Goal: Task Accomplishment & Management: Manage account settings

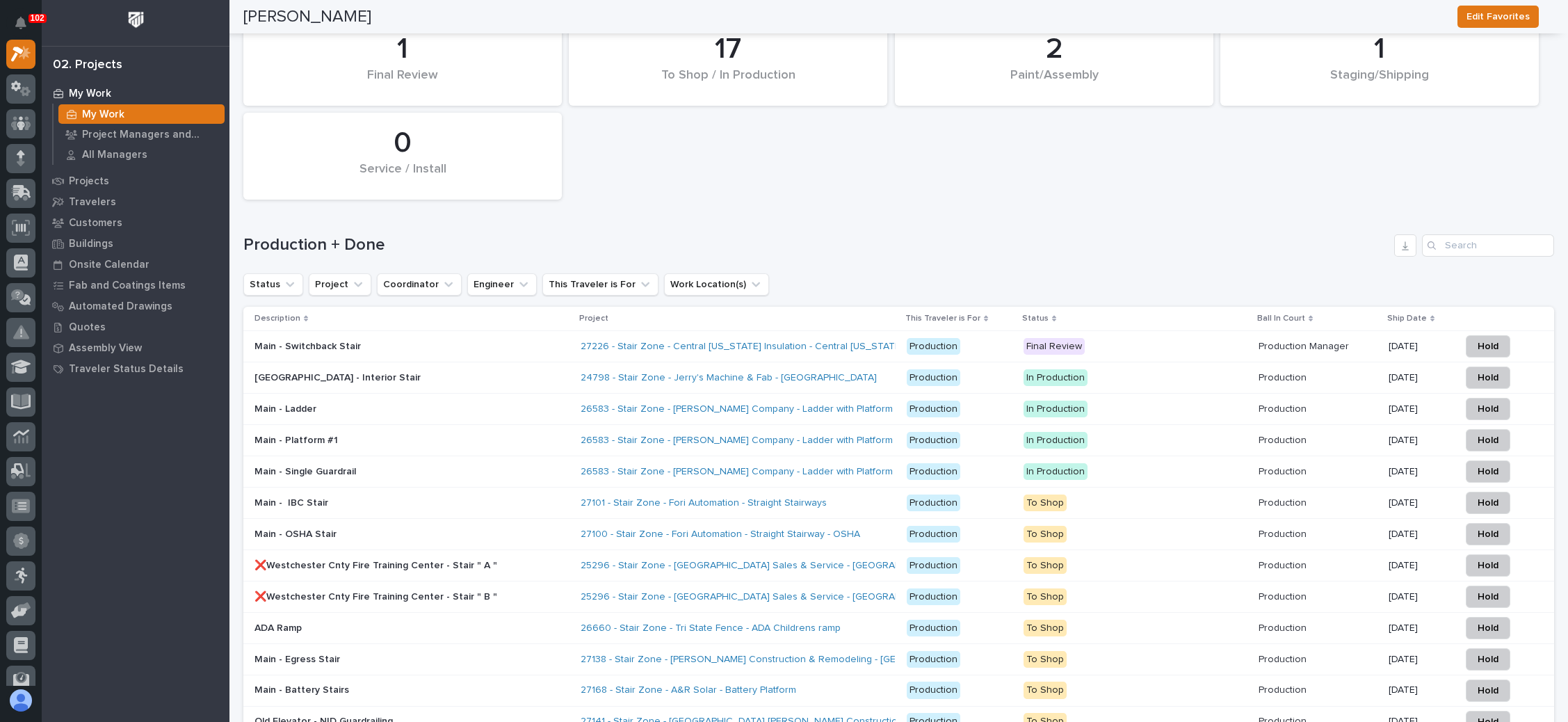
scroll to position [1923, 0]
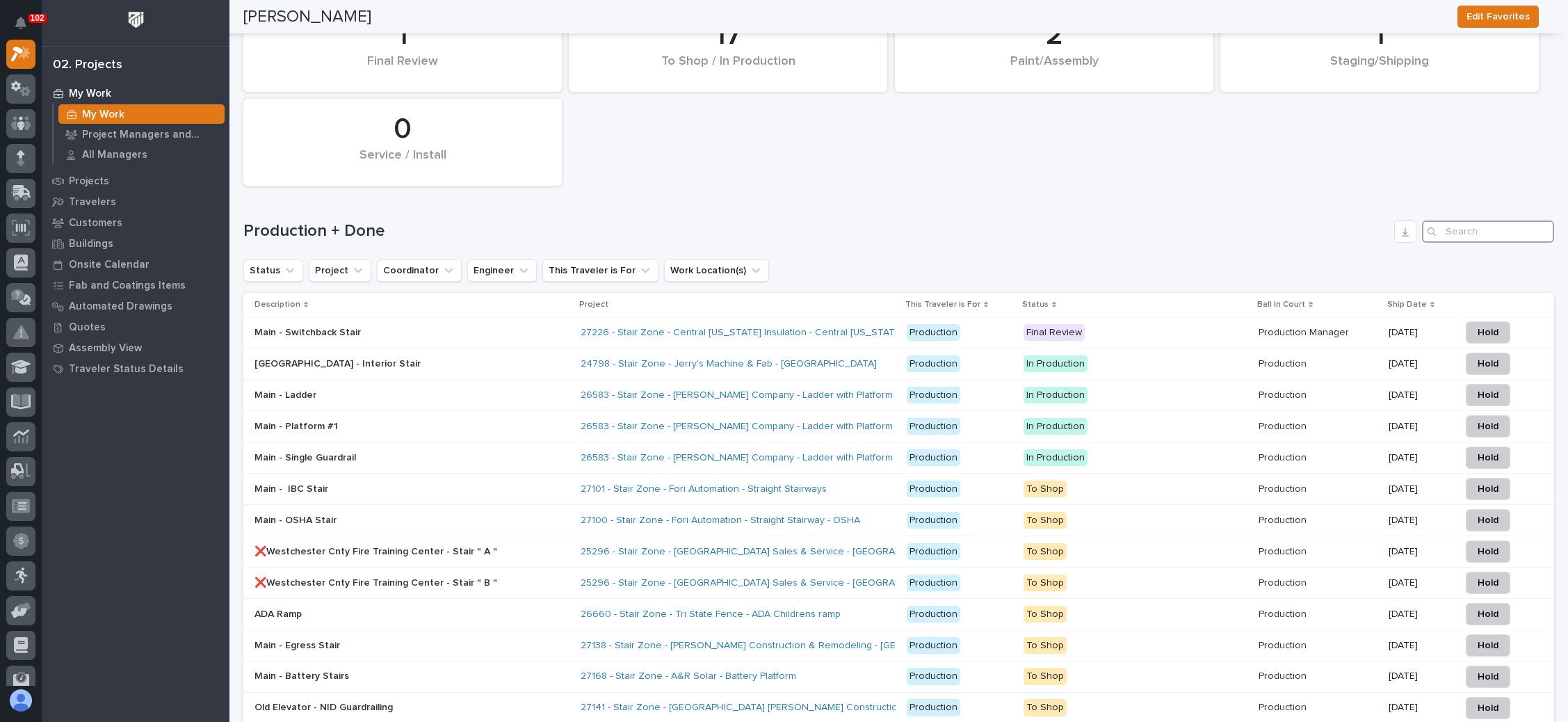
click at [1448, 222] on input "Search" at bounding box center [1488, 231] width 132 height 22
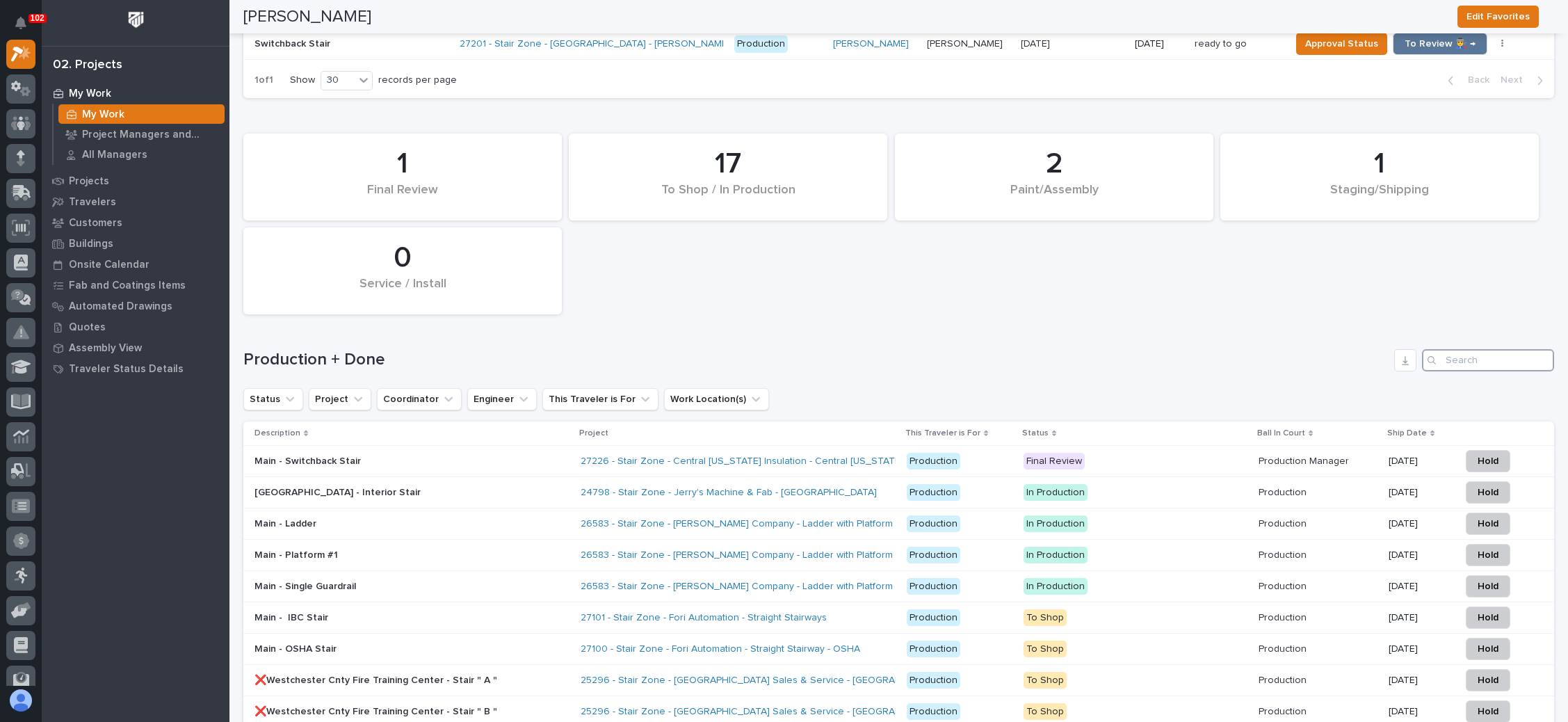
scroll to position [1714, 0]
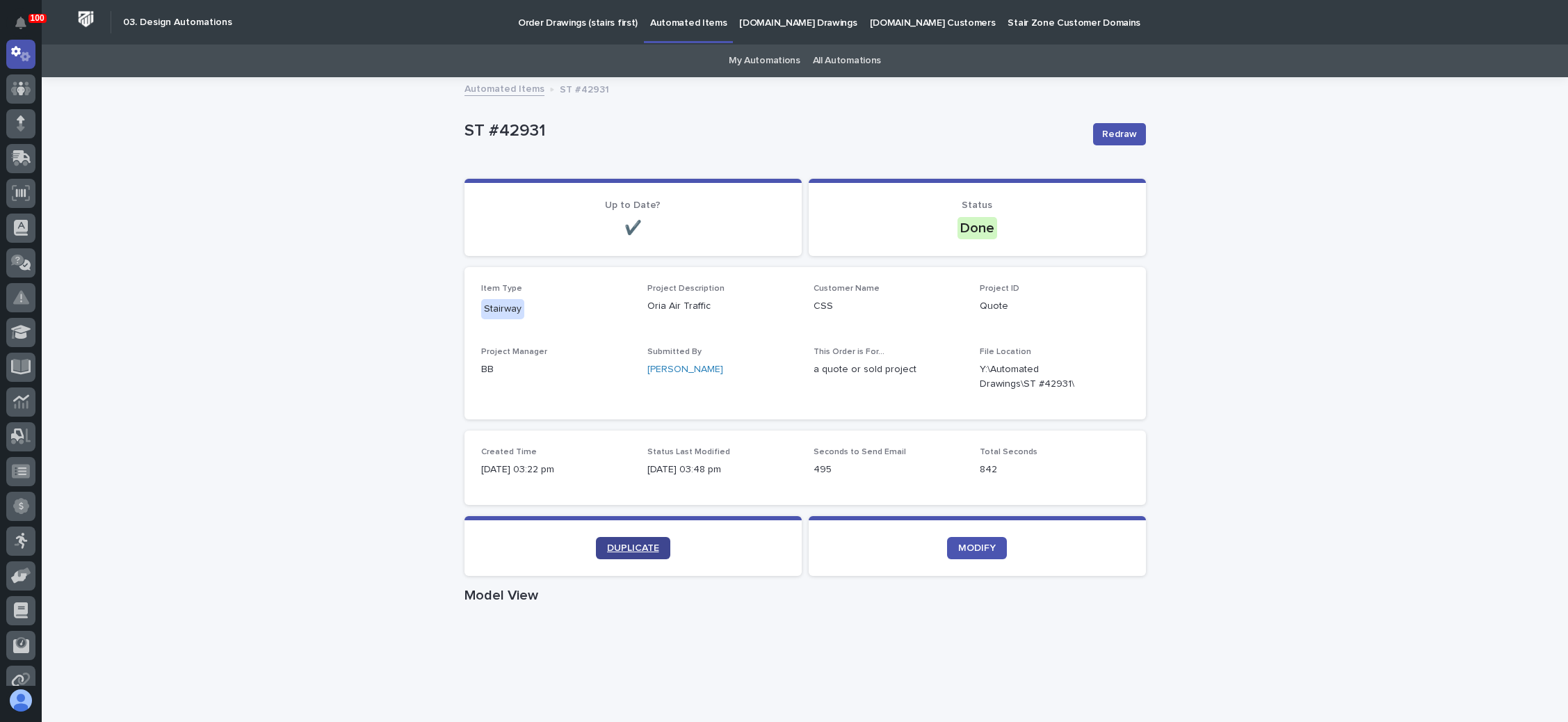
click at [620, 543] on span "DUPLICATE" at bounding box center [633, 547] width 52 height 10
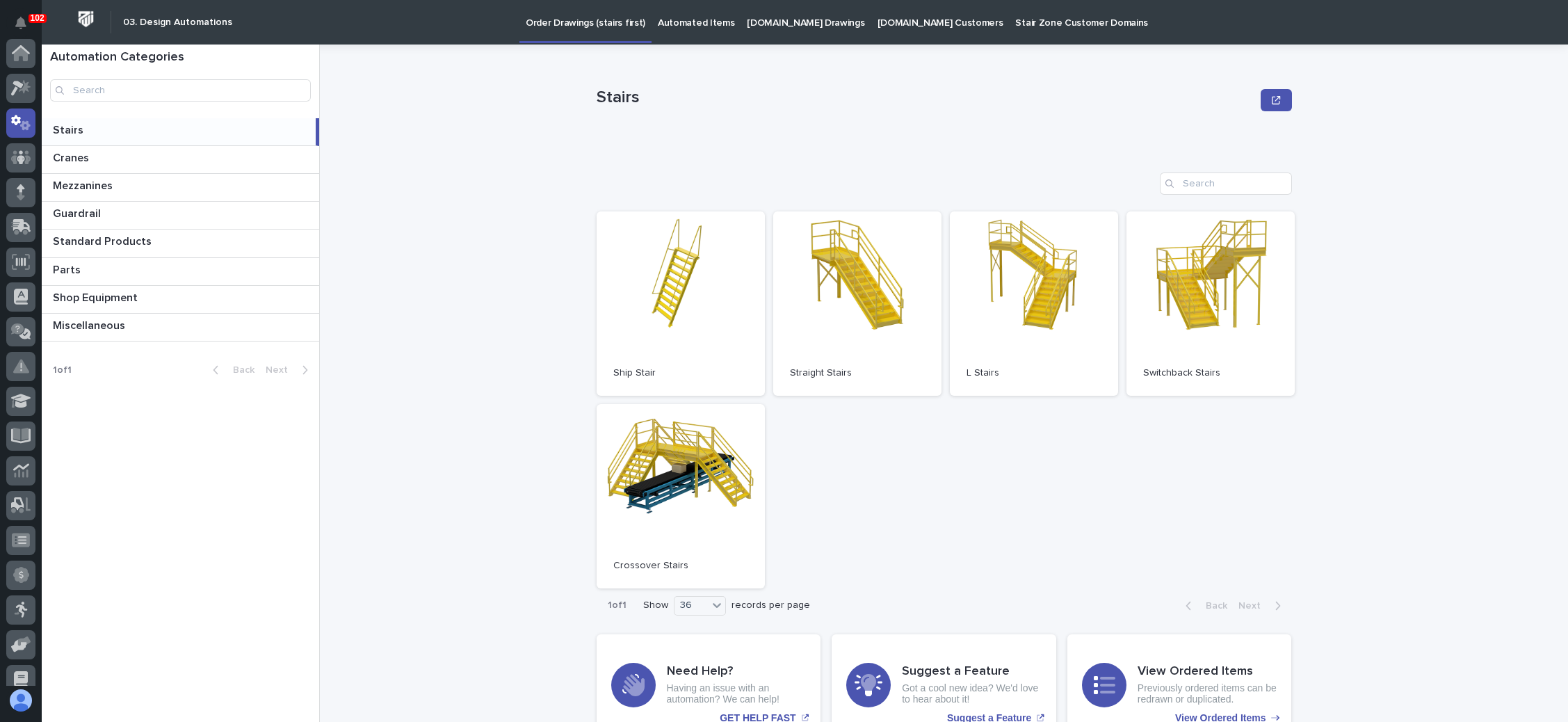
scroll to position [68, 0]
click at [87, 233] on p "Standard Products" at bounding box center [103, 240] width 101 height 16
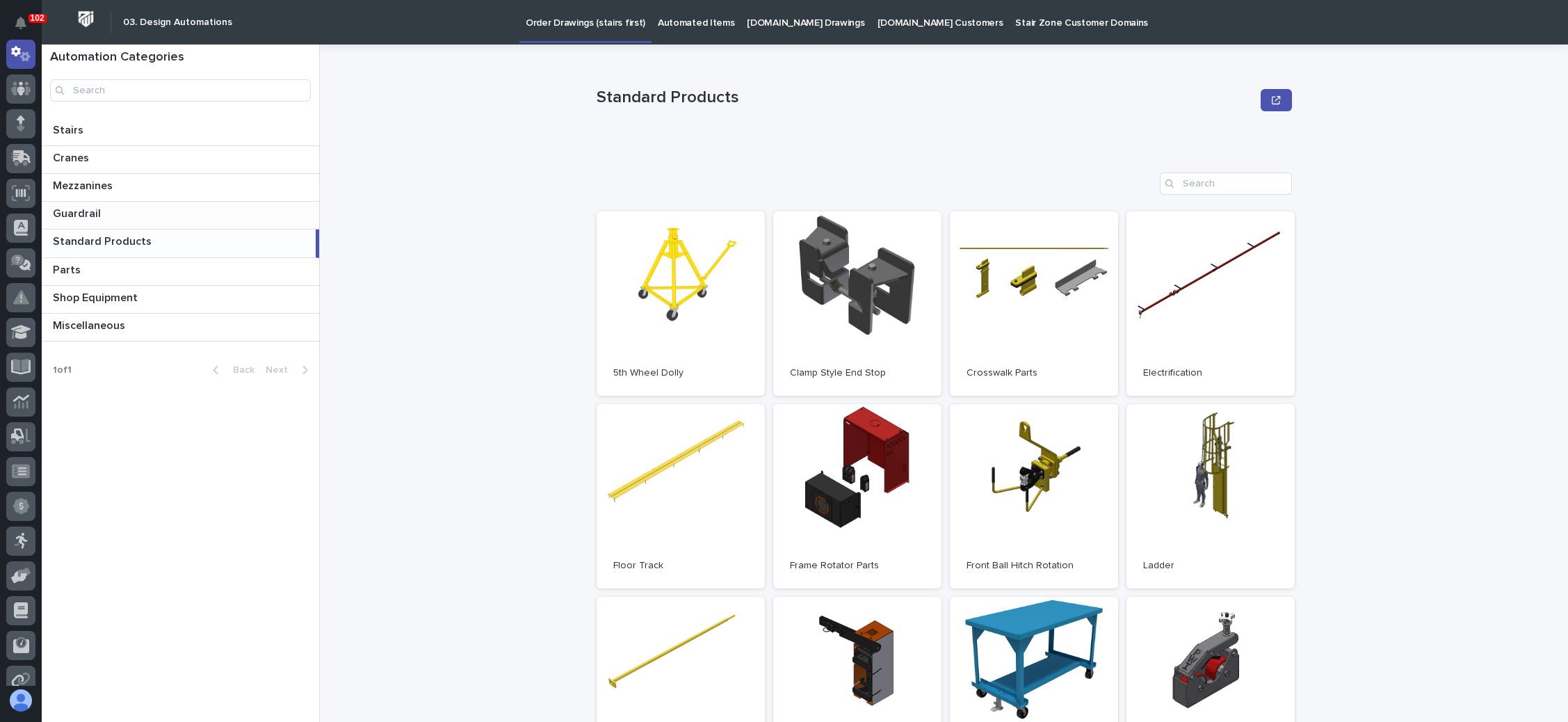
click at [97, 205] on p "Guardrail" at bounding box center [78, 212] width 51 height 16
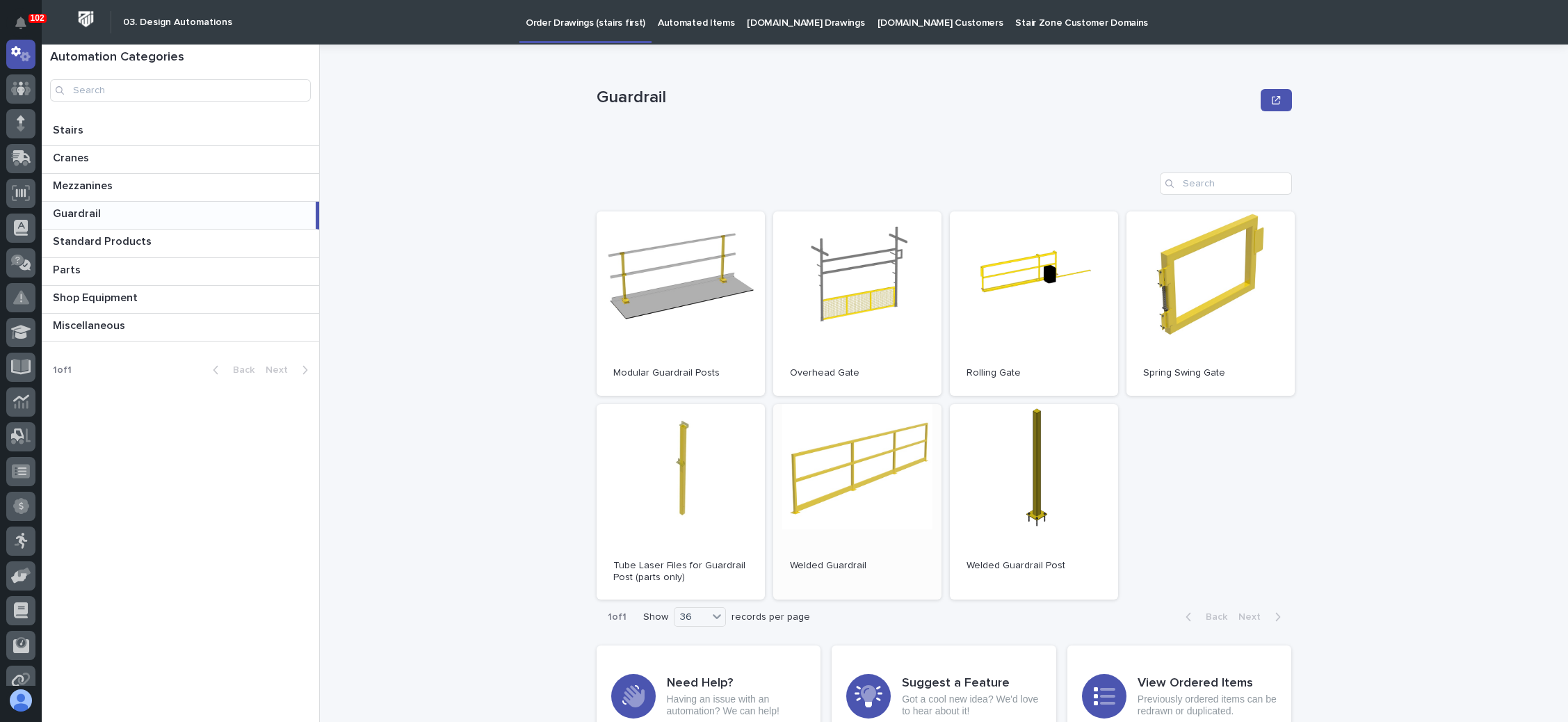
click at [812, 459] on link "Open" at bounding box center [858, 502] width 168 height 196
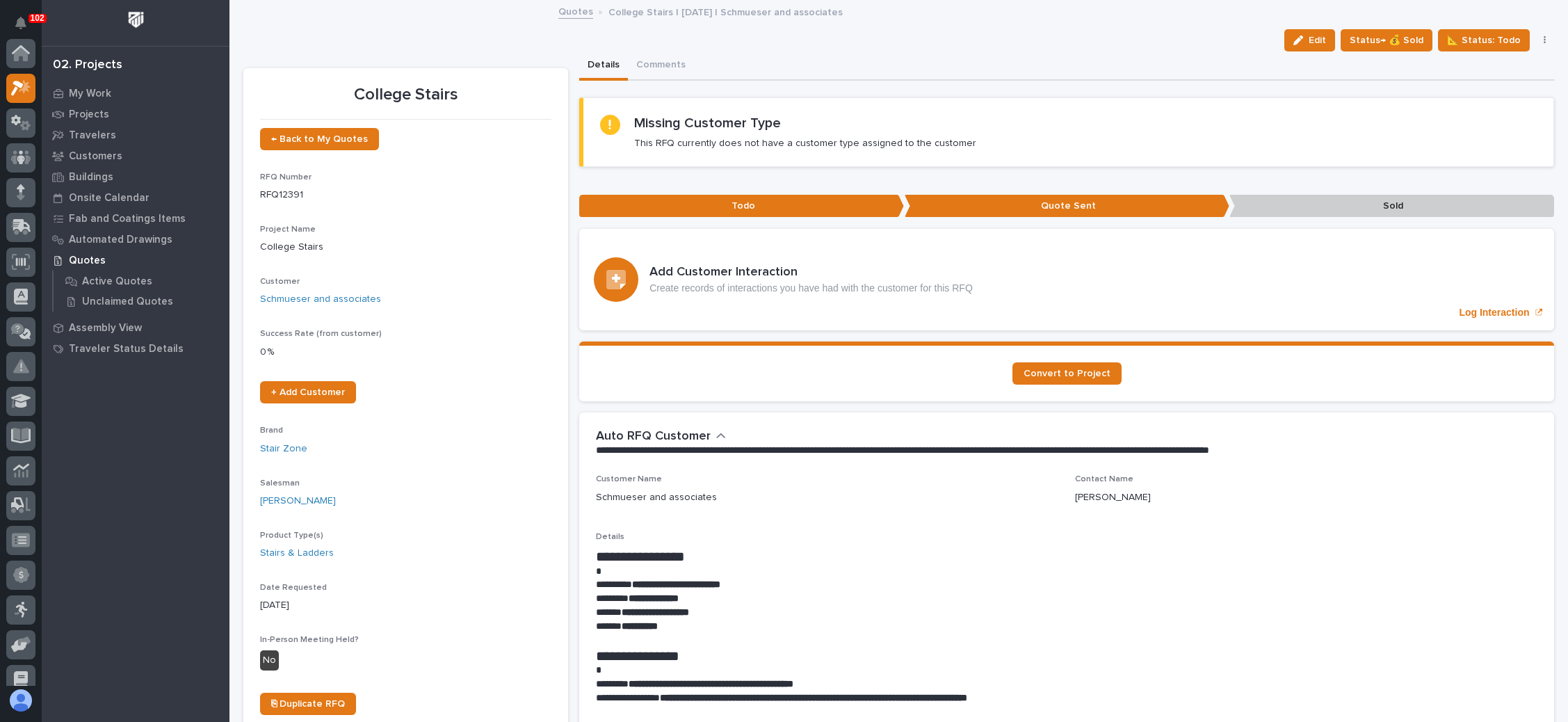
scroll to position [34, 0]
click at [307, 134] on span "← Back to My Quotes" at bounding box center [319, 138] width 97 height 10
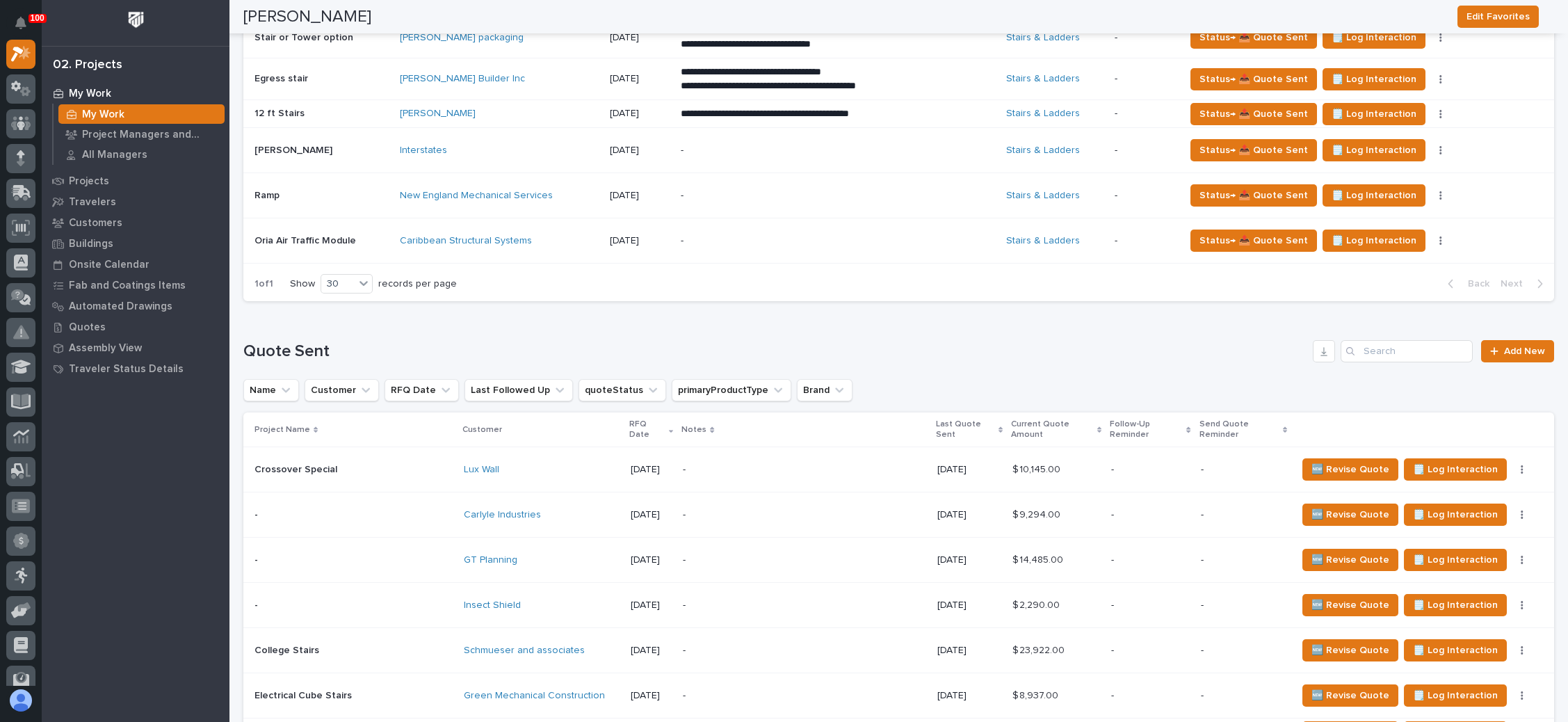
scroll to position [460, 0]
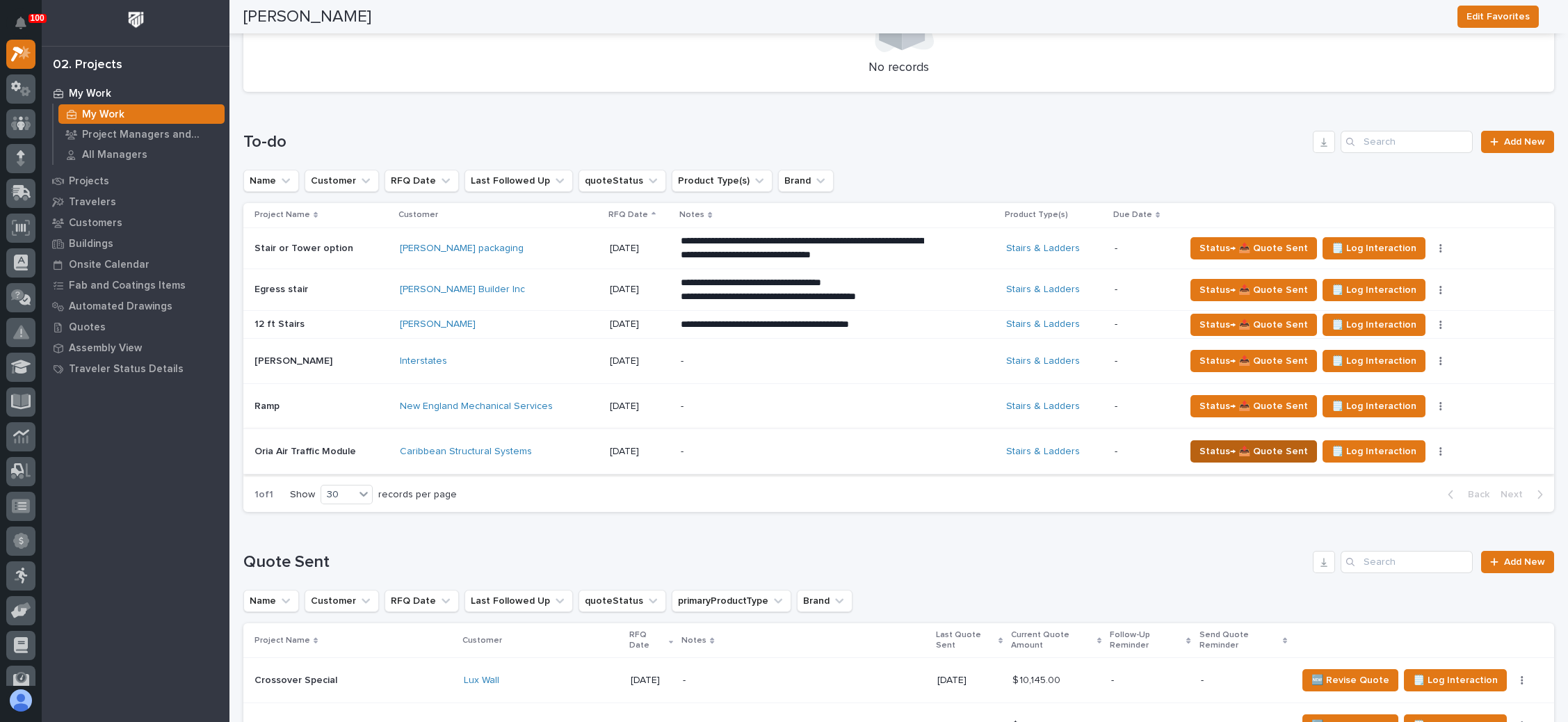
click at [1240, 443] on span "Status→ 📤 Quote Sent" at bounding box center [1254, 451] width 109 height 16
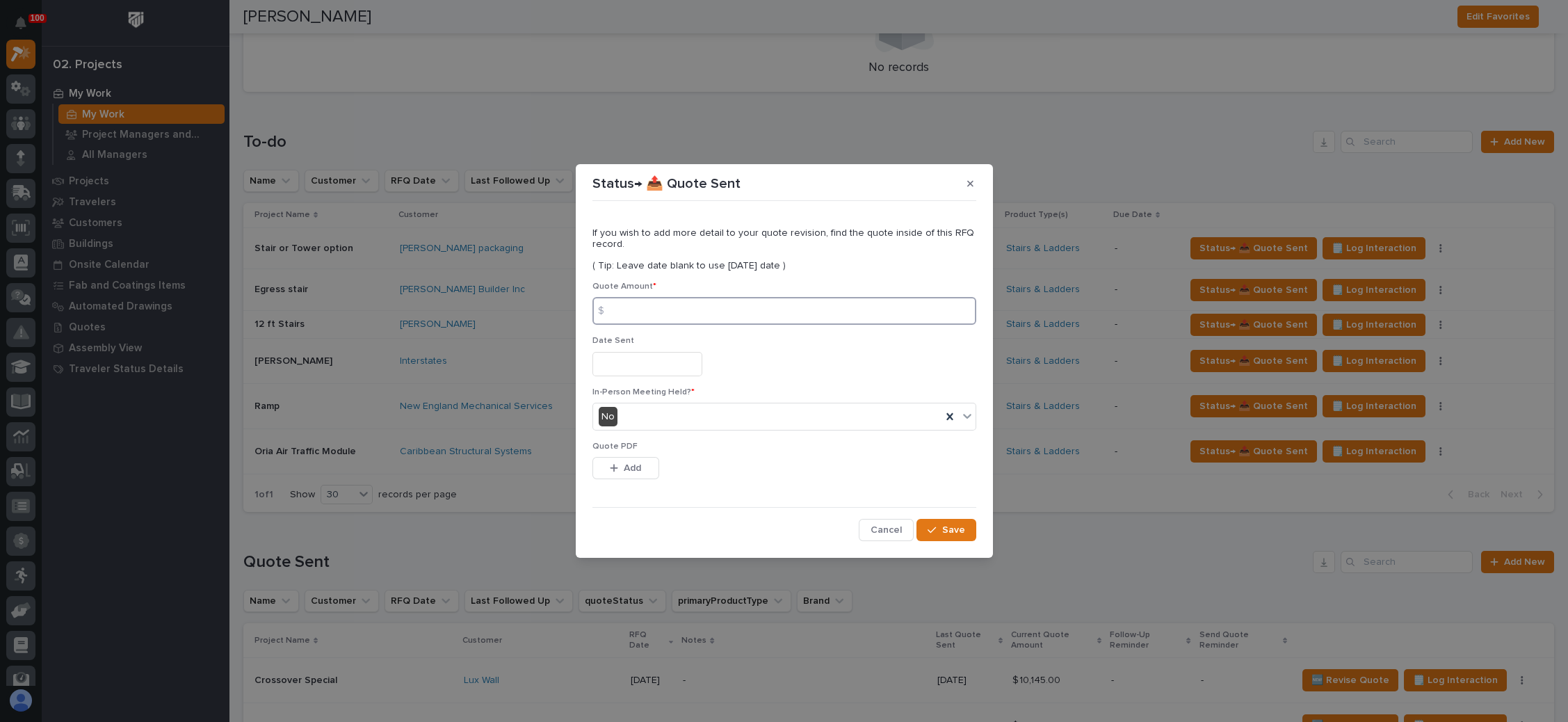
click at [759, 310] on input at bounding box center [785, 310] width 384 height 28
click at [690, 316] on input at bounding box center [785, 310] width 384 height 28
type input "39130"
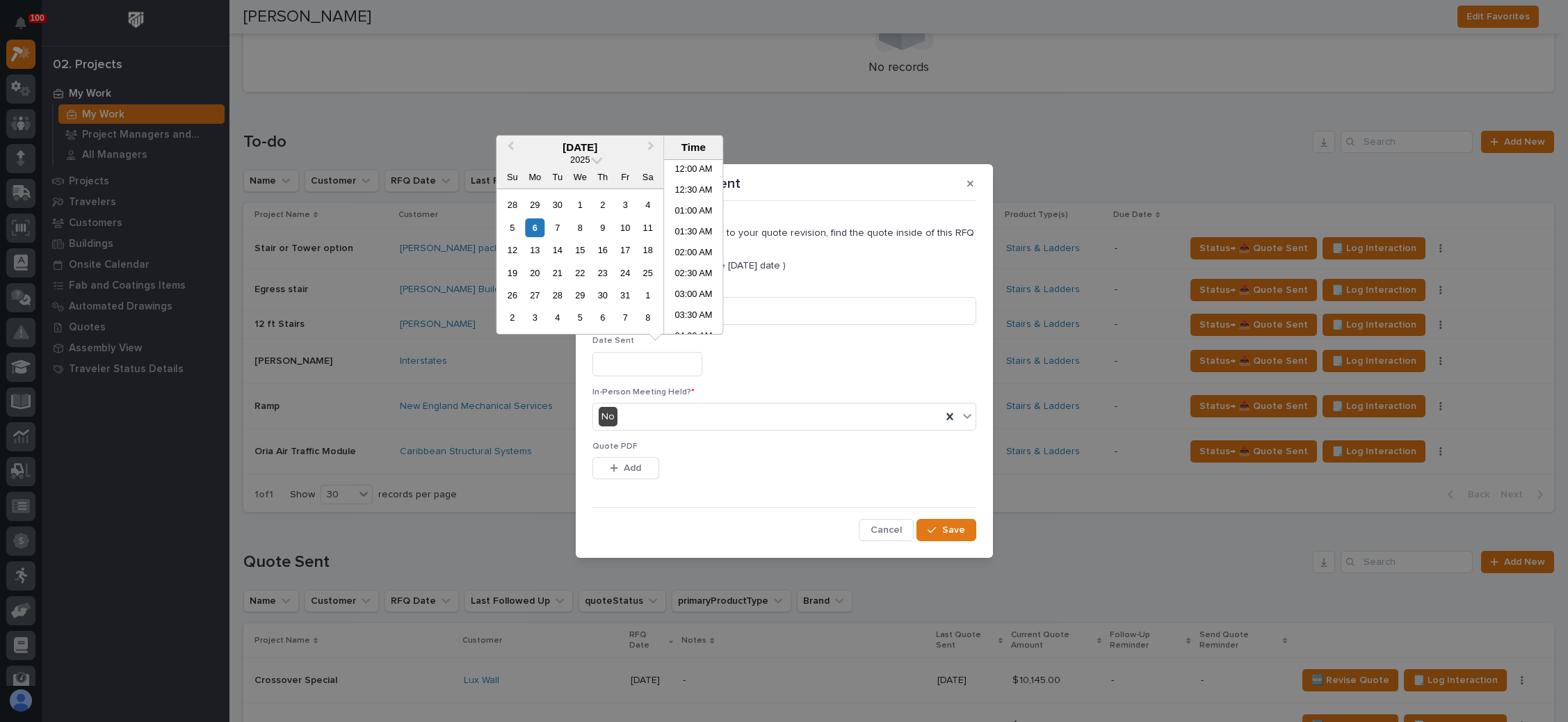
click at [662, 363] on input "text" at bounding box center [648, 364] width 110 height 25
drag, startPoint x: 531, startPoint y: 224, endPoint x: 538, endPoint y: 316, distance: 92.3
click at [531, 226] on div "6" at bounding box center [535, 227] width 19 height 19
type input "**********"
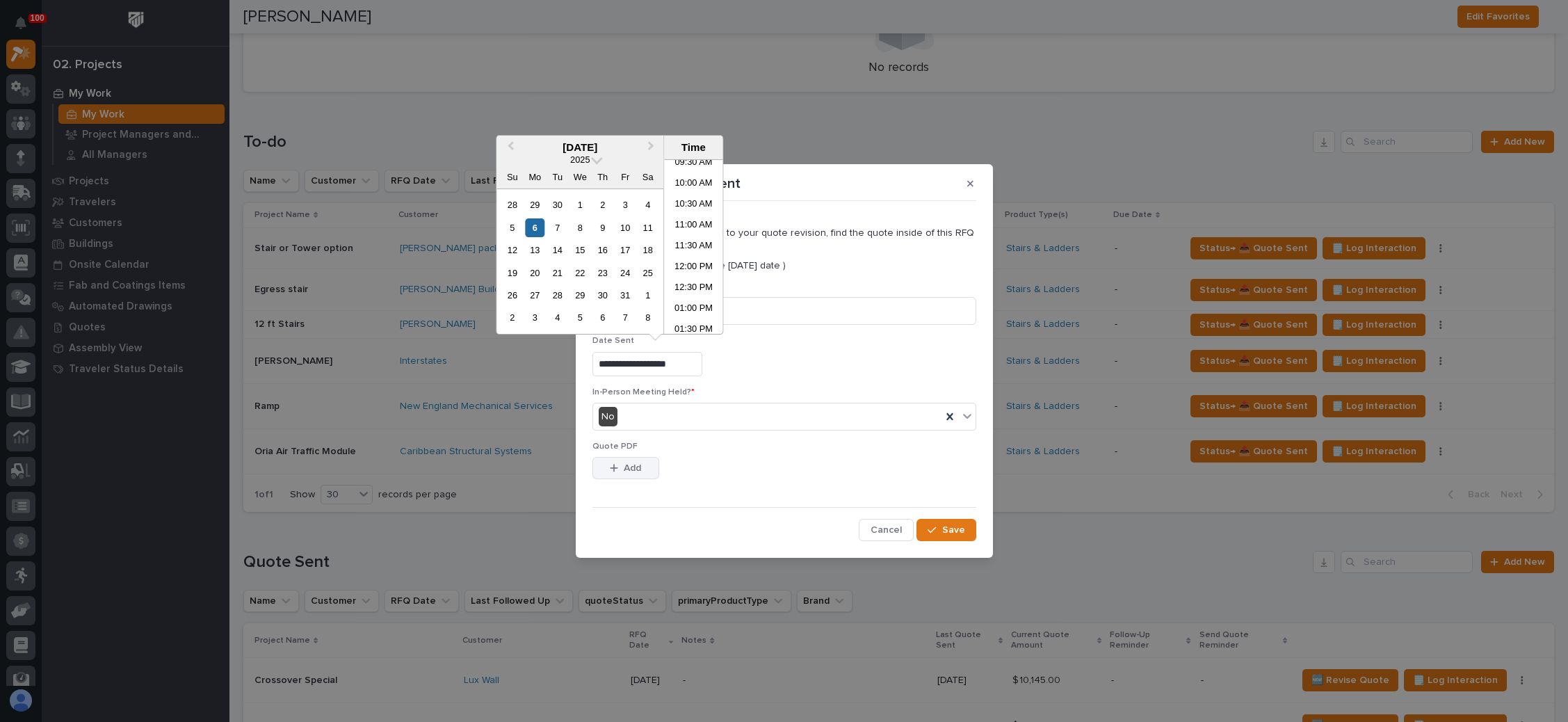
click at [625, 459] on button "Add" at bounding box center [626, 468] width 67 height 22
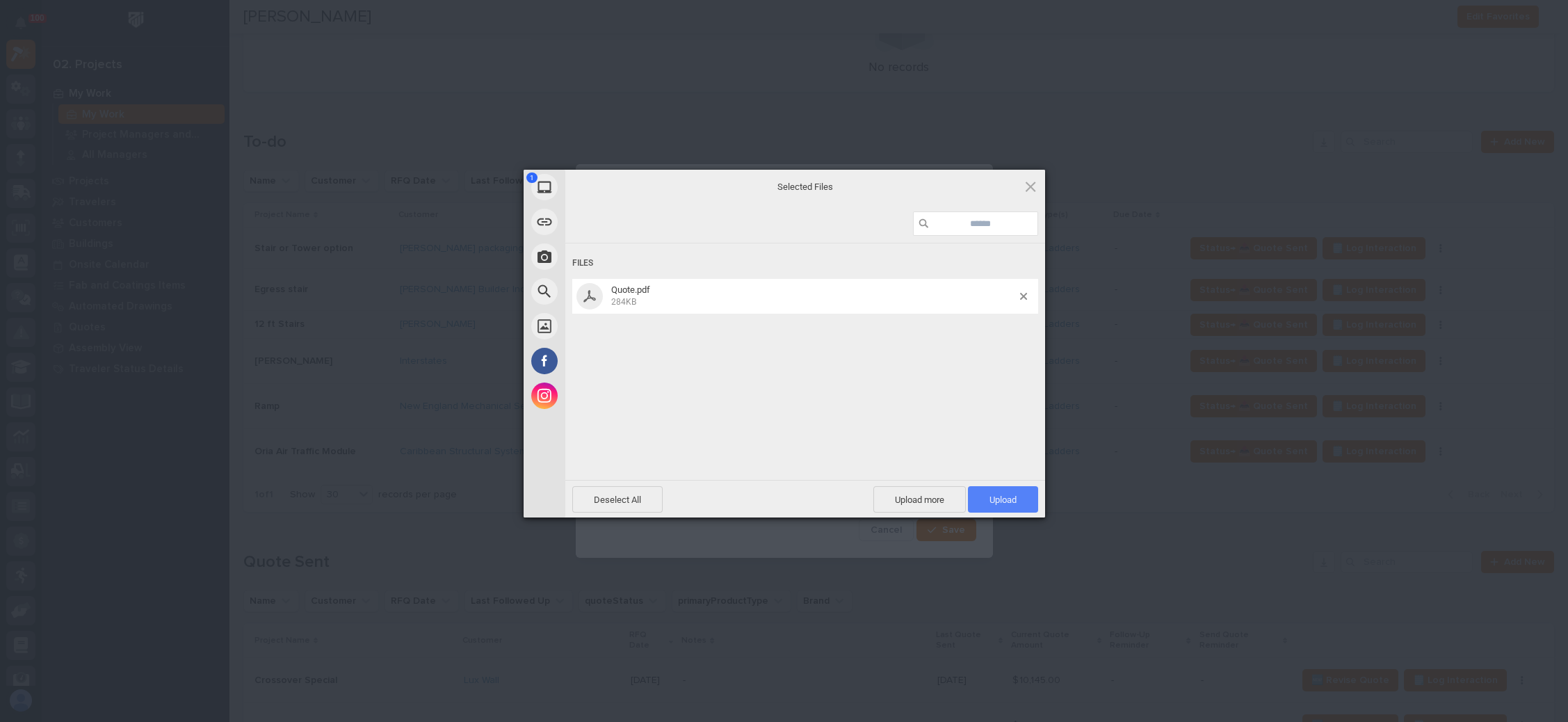
click at [994, 490] on span "Upload 1" at bounding box center [1003, 499] width 70 height 26
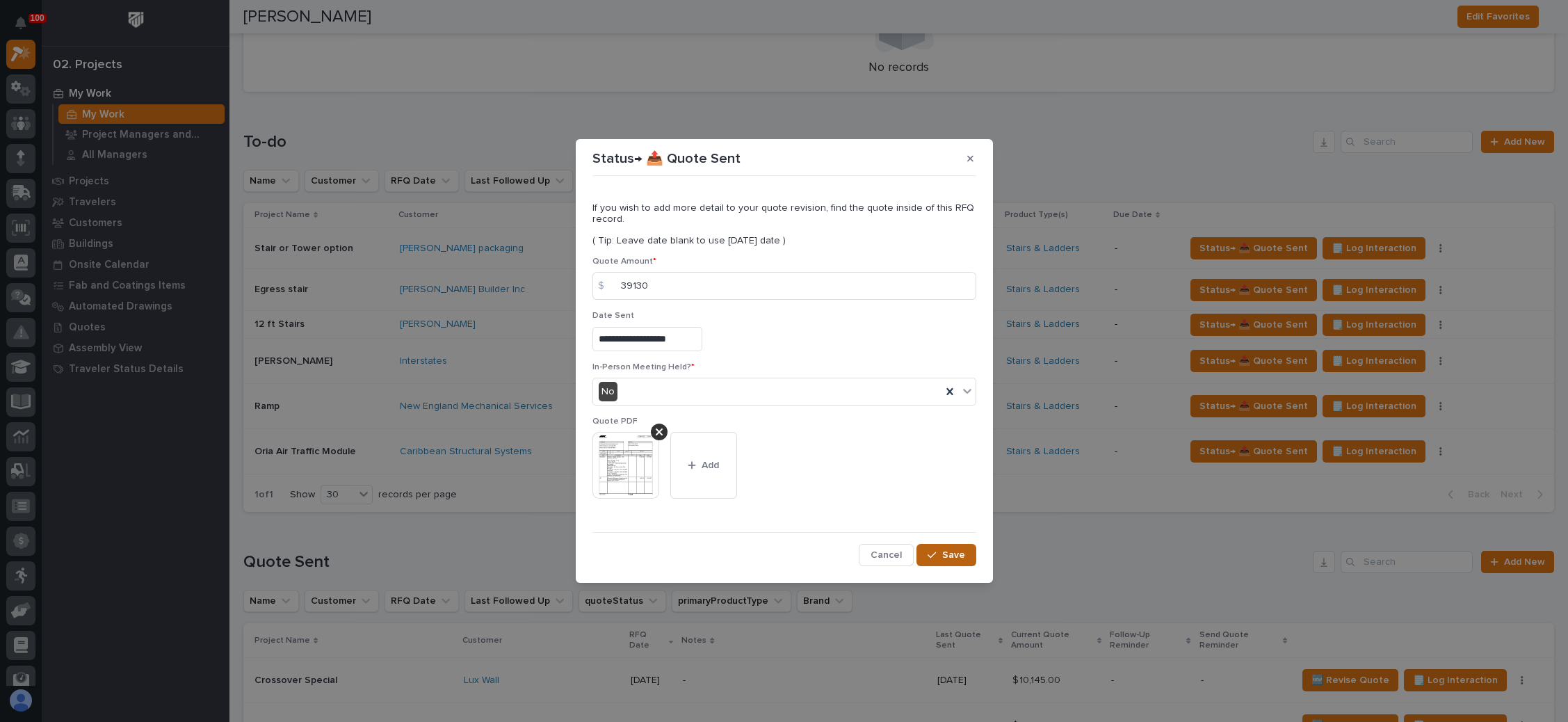
click at [945, 549] on span "Save" at bounding box center [954, 555] width 23 height 13
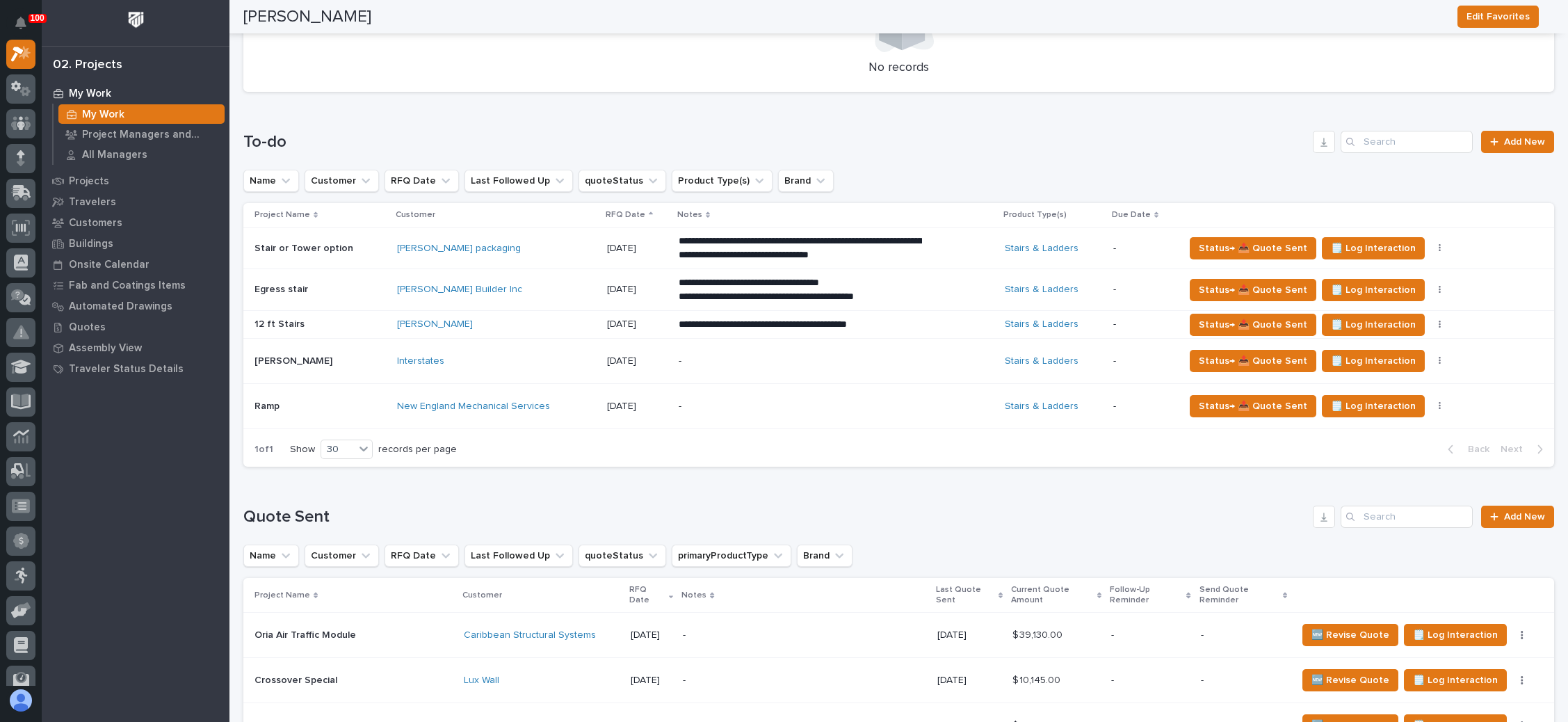
click at [712, 405] on p "-" at bounding box center [800, 406] width 243 height 12
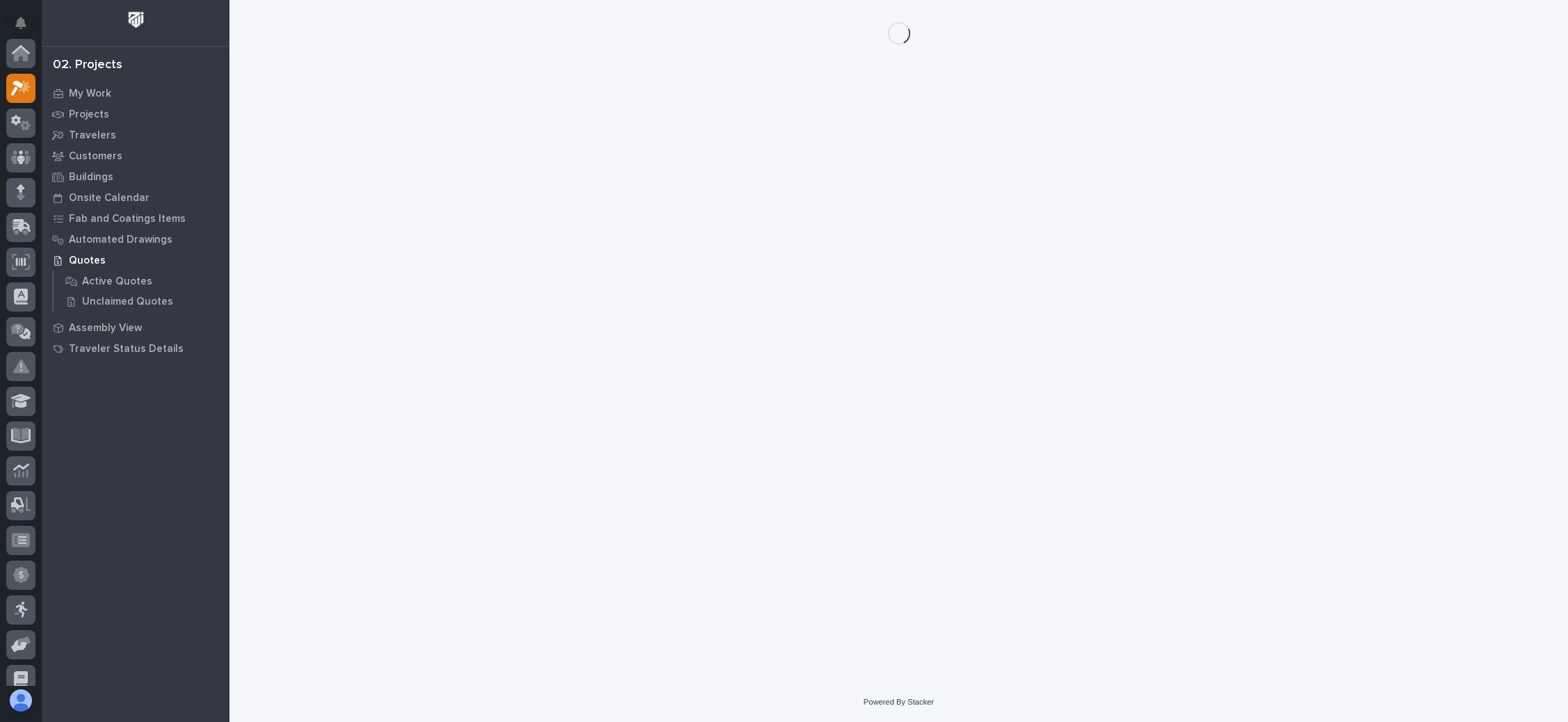
scroll to position [34, 0]
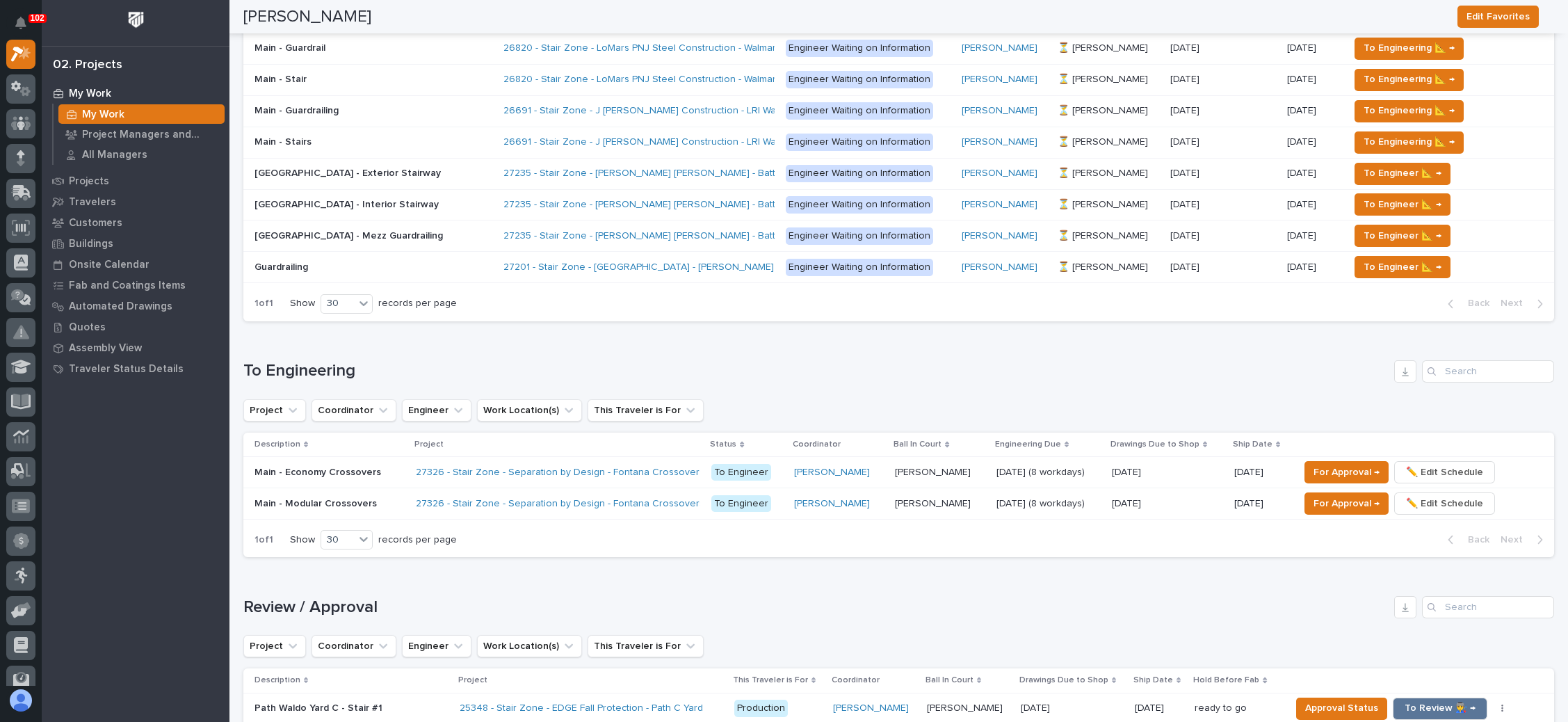
scroll to position [776, 0]
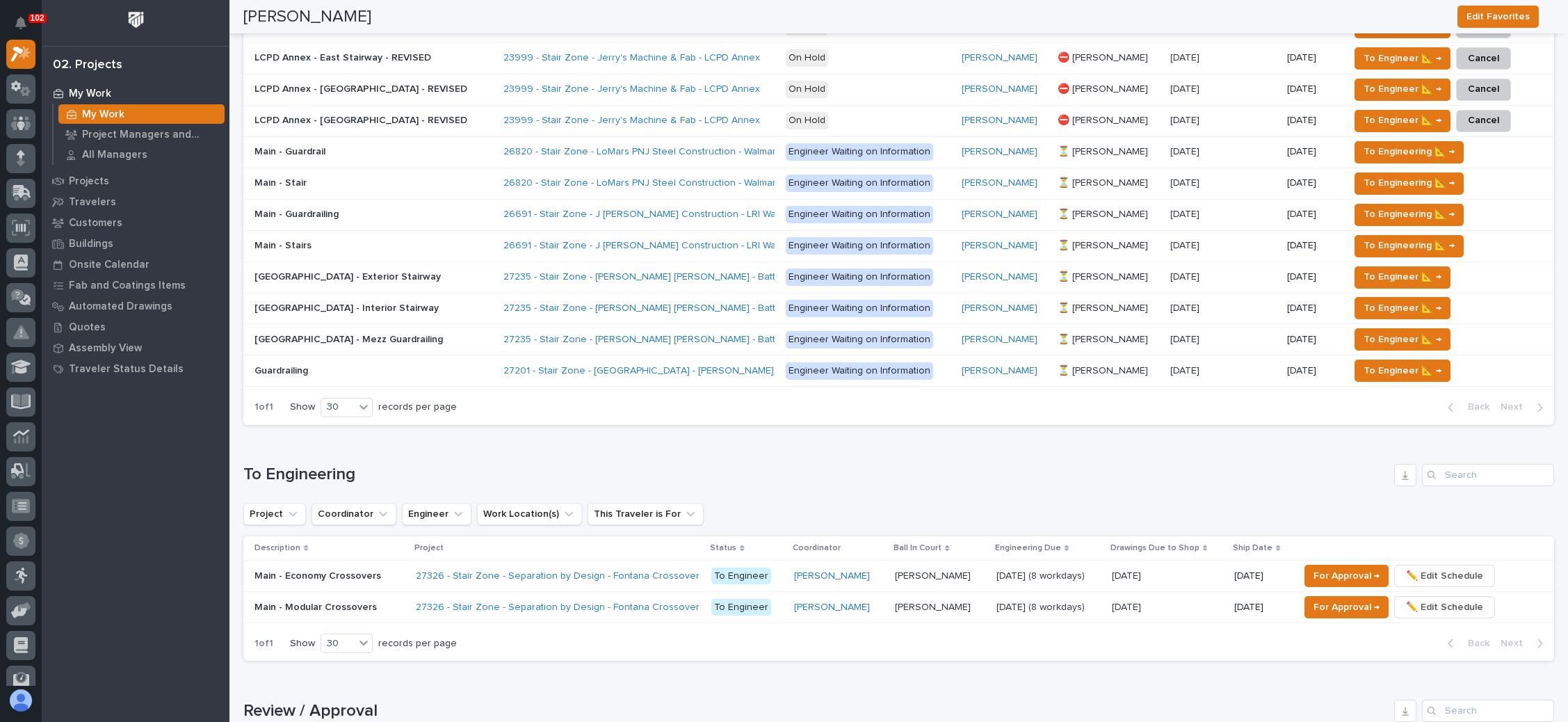
click at [1112, 239] on p "⏳ [PERSON_NAME]" at bounding box center [1104, 245] width 93 height 15
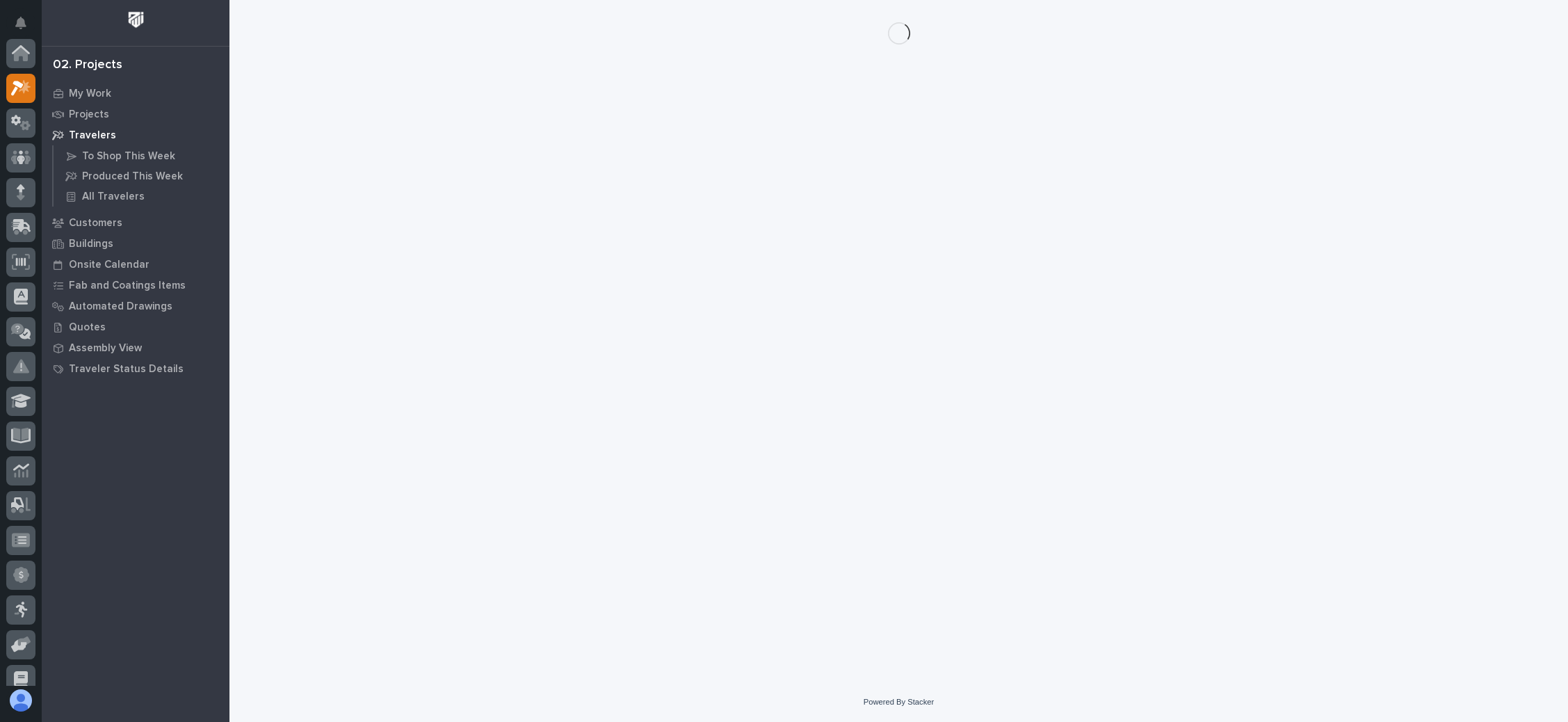
scroll to position [34, 0]
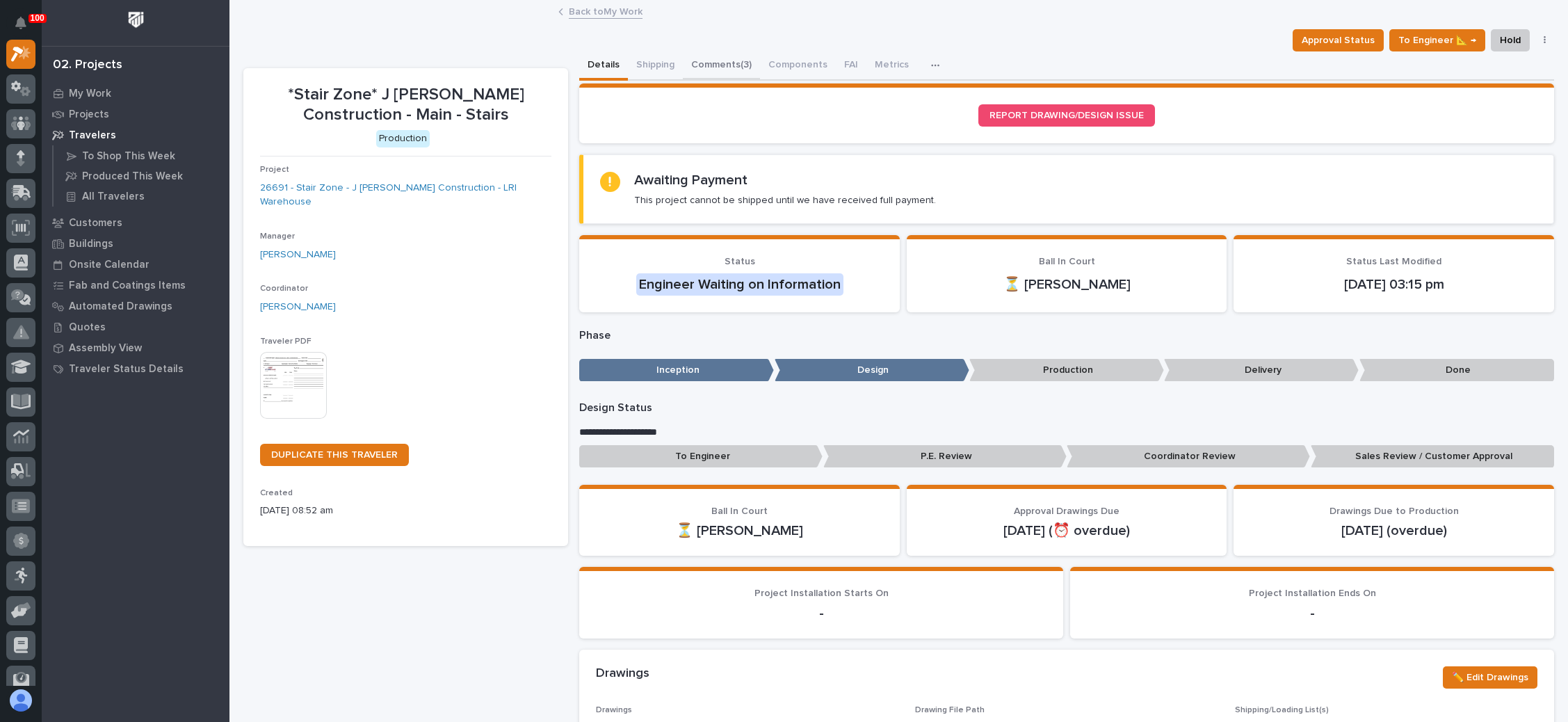
click at [732, 60] on button "Comments (3)" at bounding box center [721, 66] width 77 height 29
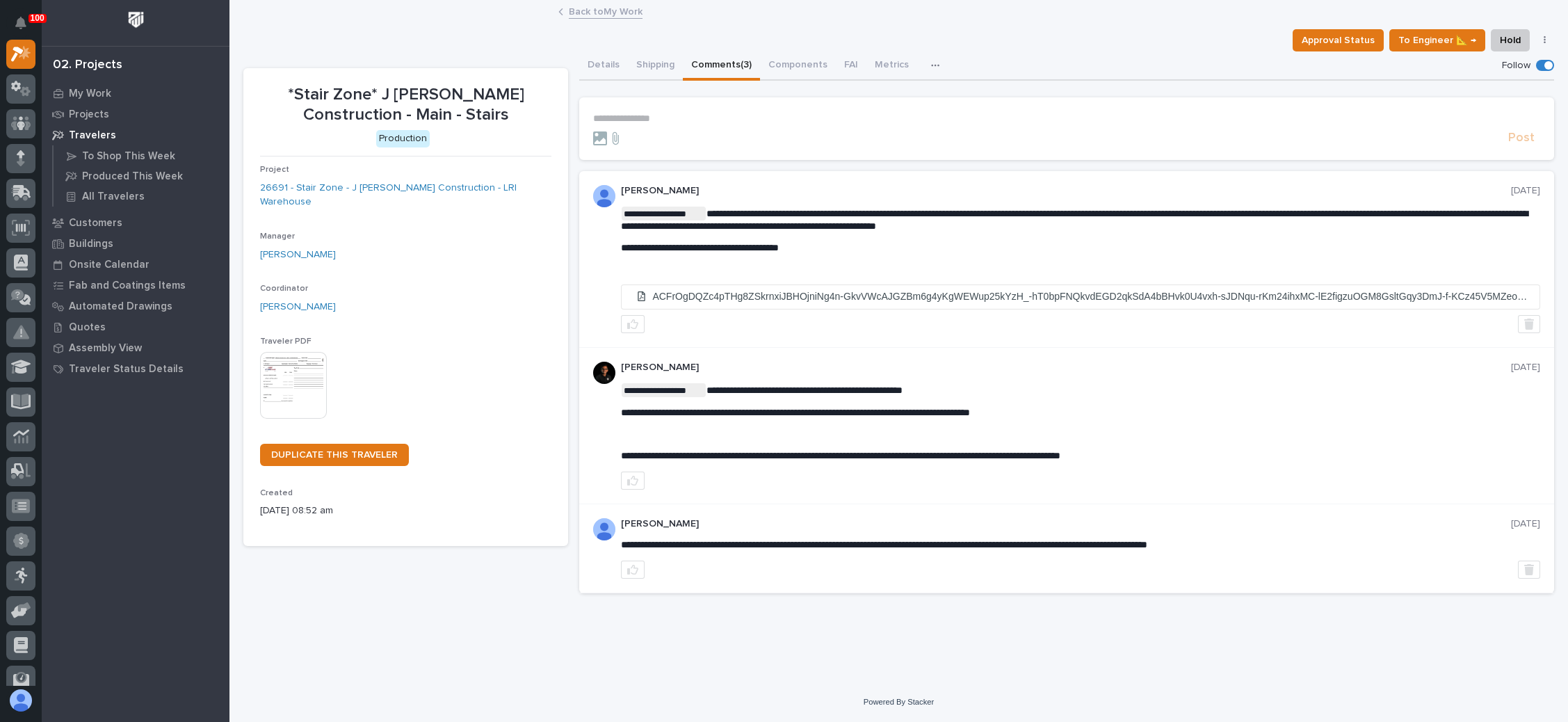
click at [651, 114] on p "**********" at bounding box center [1067, 118] width 947 height 12
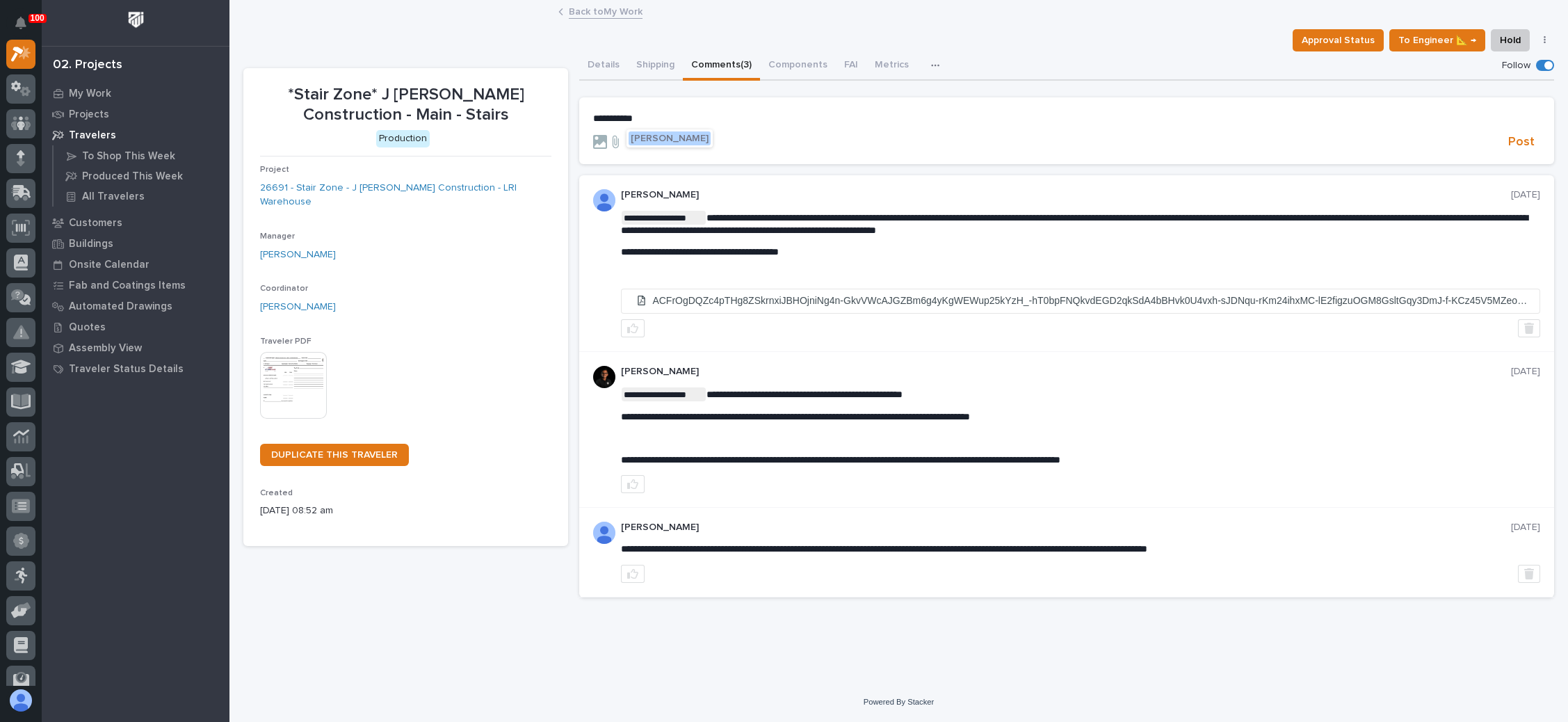
drag, startPoint x: 662, startPoint y: 135, endPoint x: 673, endPoint y: 132, distance: 11.4
click at [664, 135] on span "[PERSON_NAME]" at bounding box center [669, 138] width 78 height 10
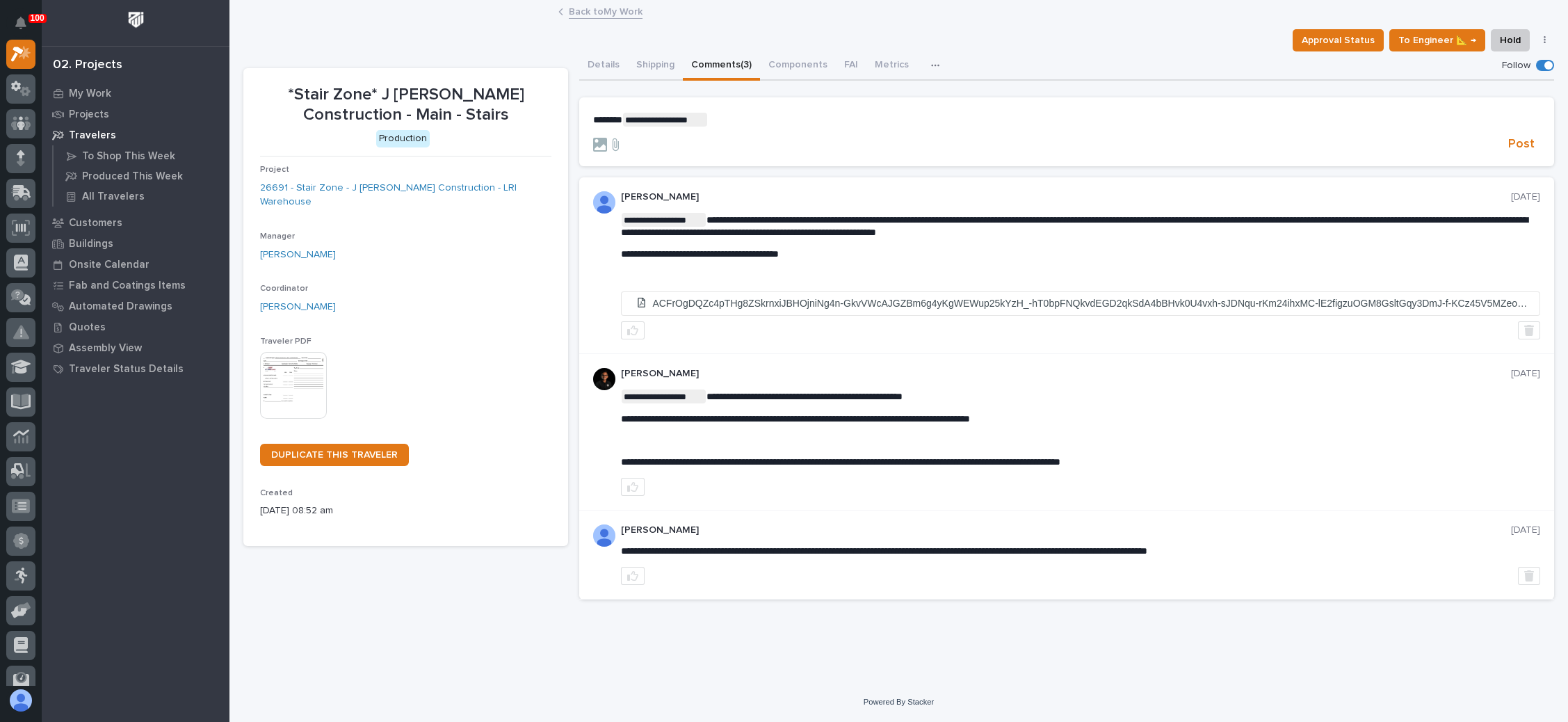
click at [731, 124] on p "**********" at bounding box center [1067, 119] width 947 height 14
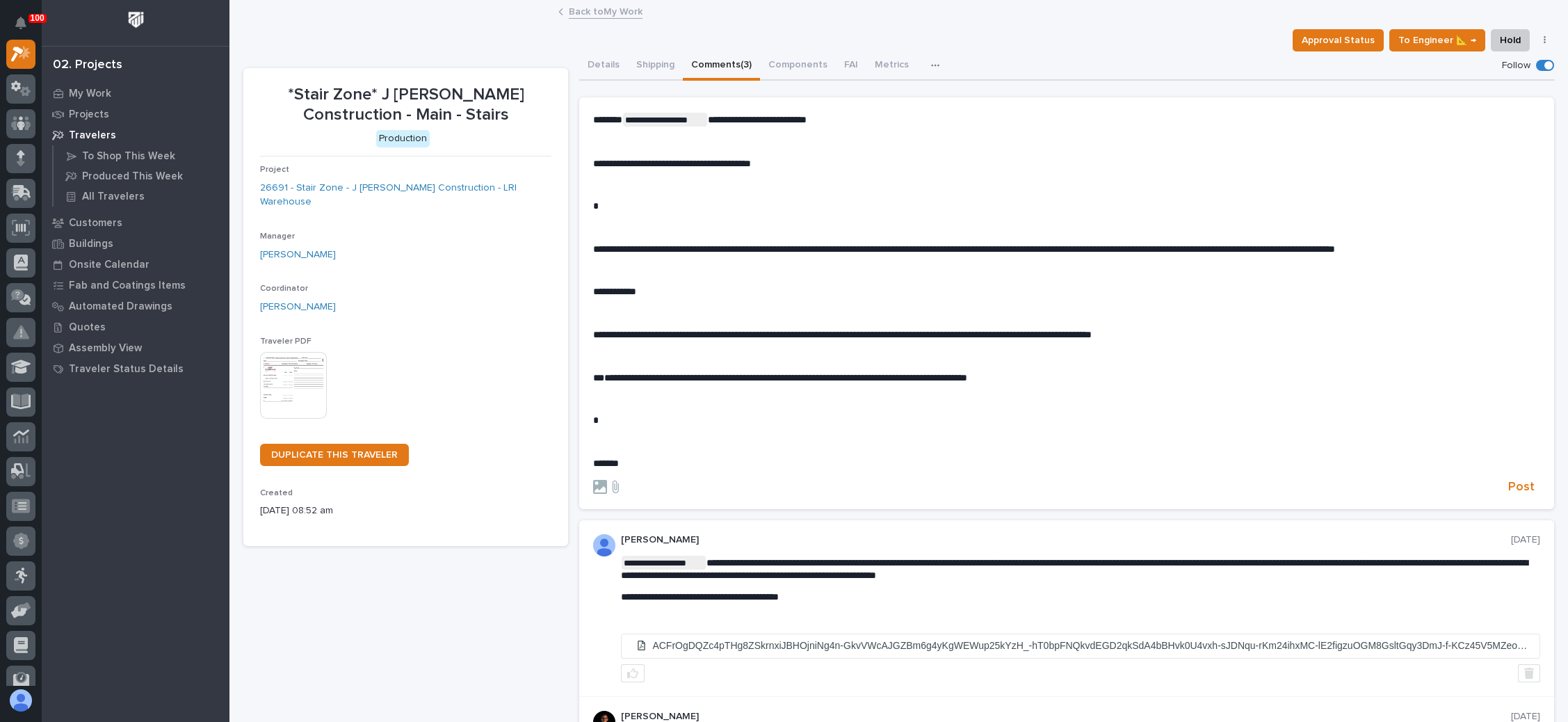
click at [817, 378] on span "**********" at bounding box center [780, 377] width 375 height 10
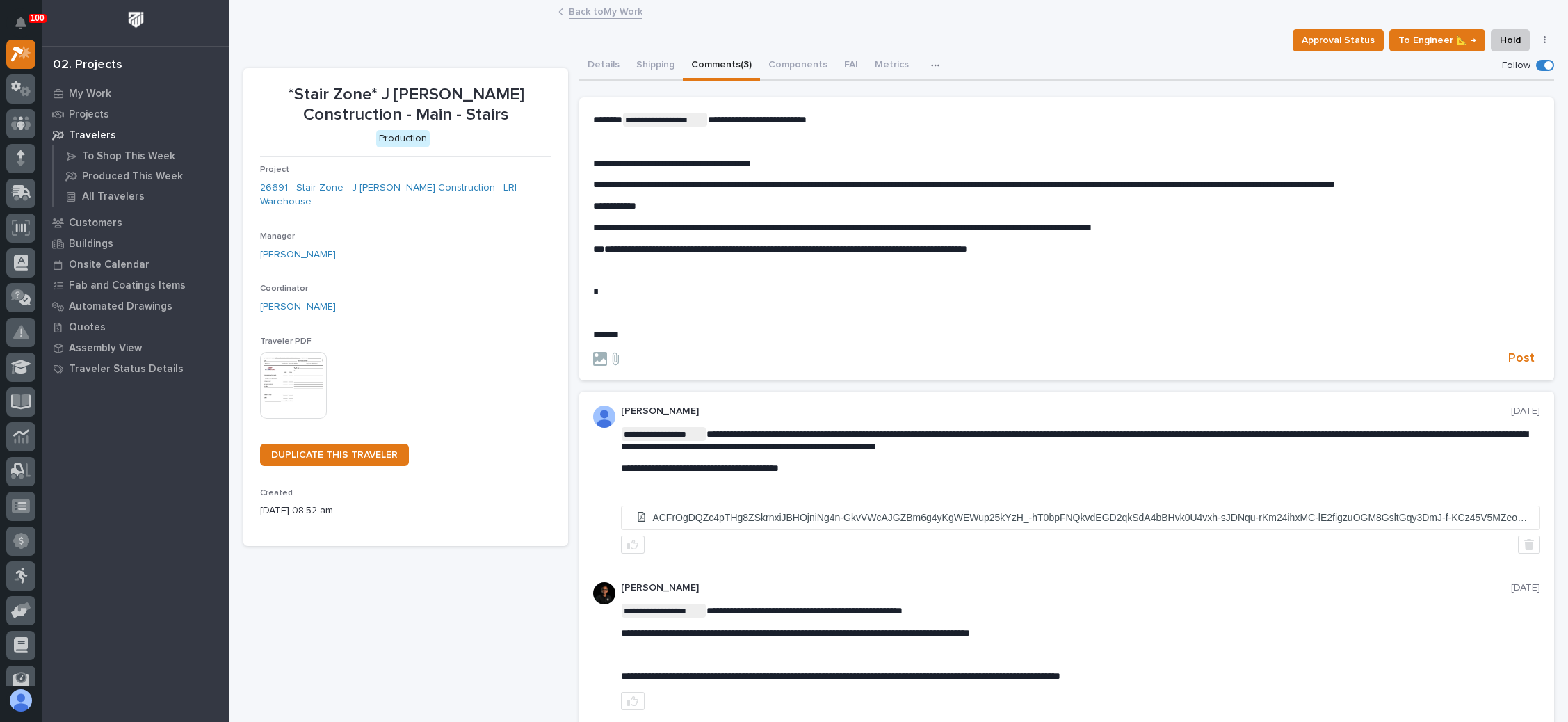
click at [1039, 247] on p "**********" at bounding box center [1067, 249] width 947 height 12
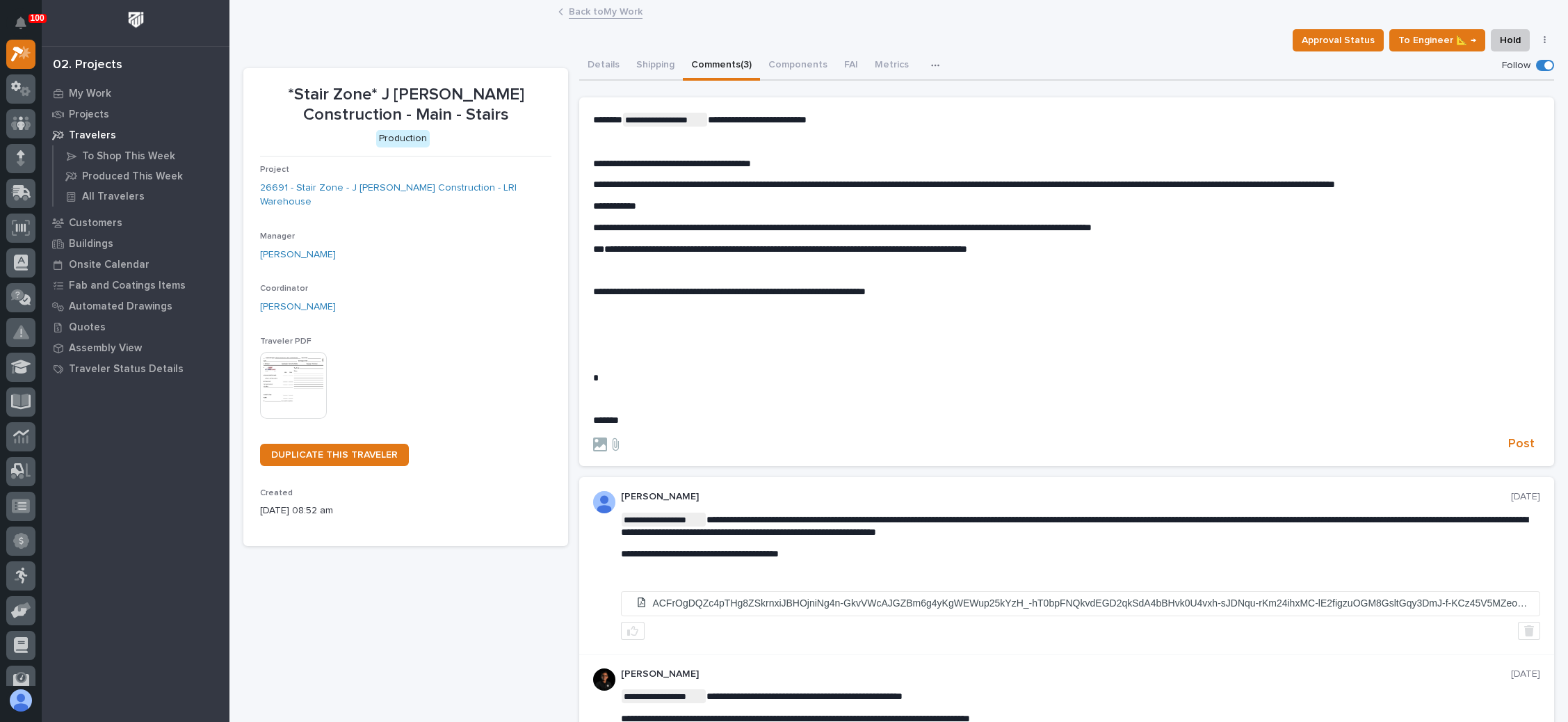
click at [866, 291] on span "**********" at bounding box center [730, 291] width 273 height 10
click at [1508, 439] on span "Post" at bounding box center [1521, 444] width 26 height 16
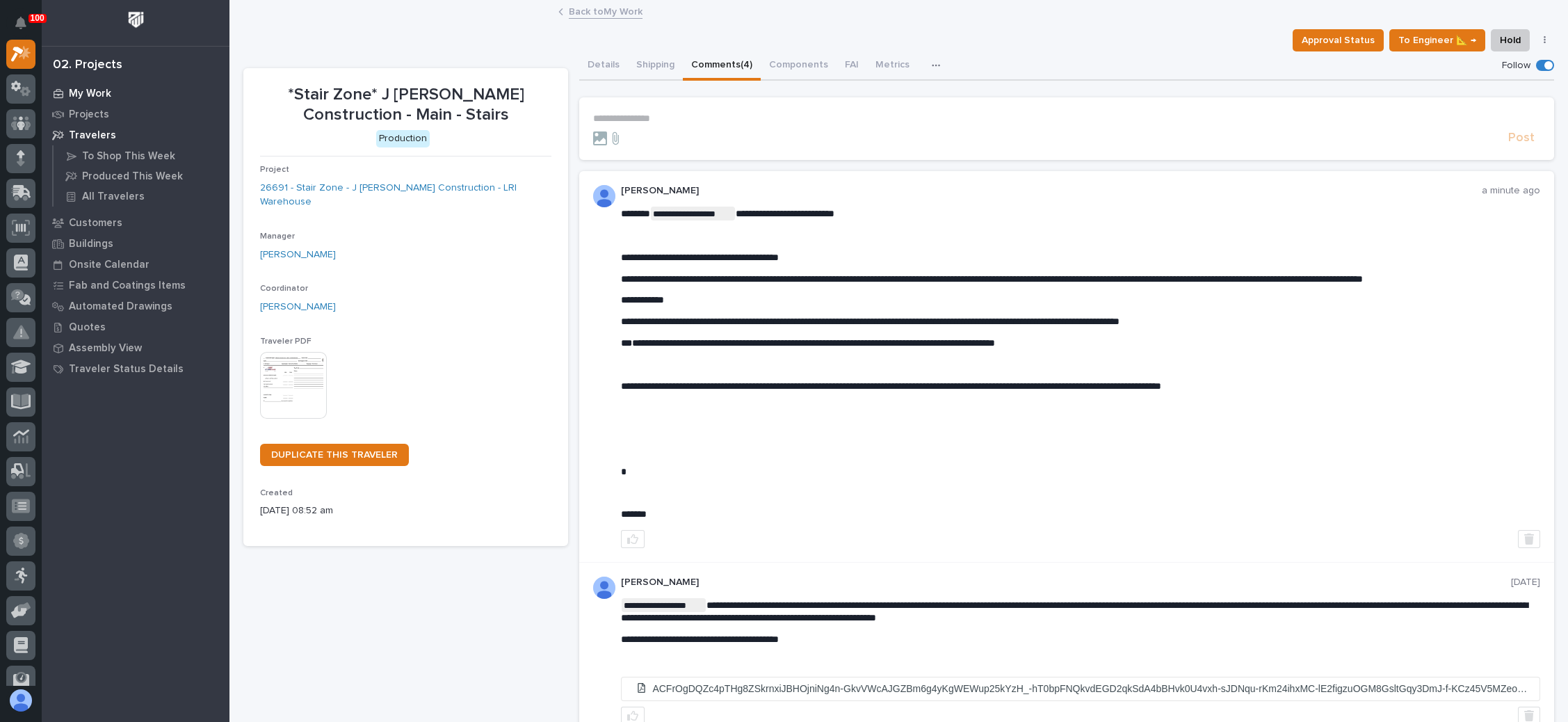
click at [118, 90] on div "My Work" at bounding box center [136, 93] width 181 height 19
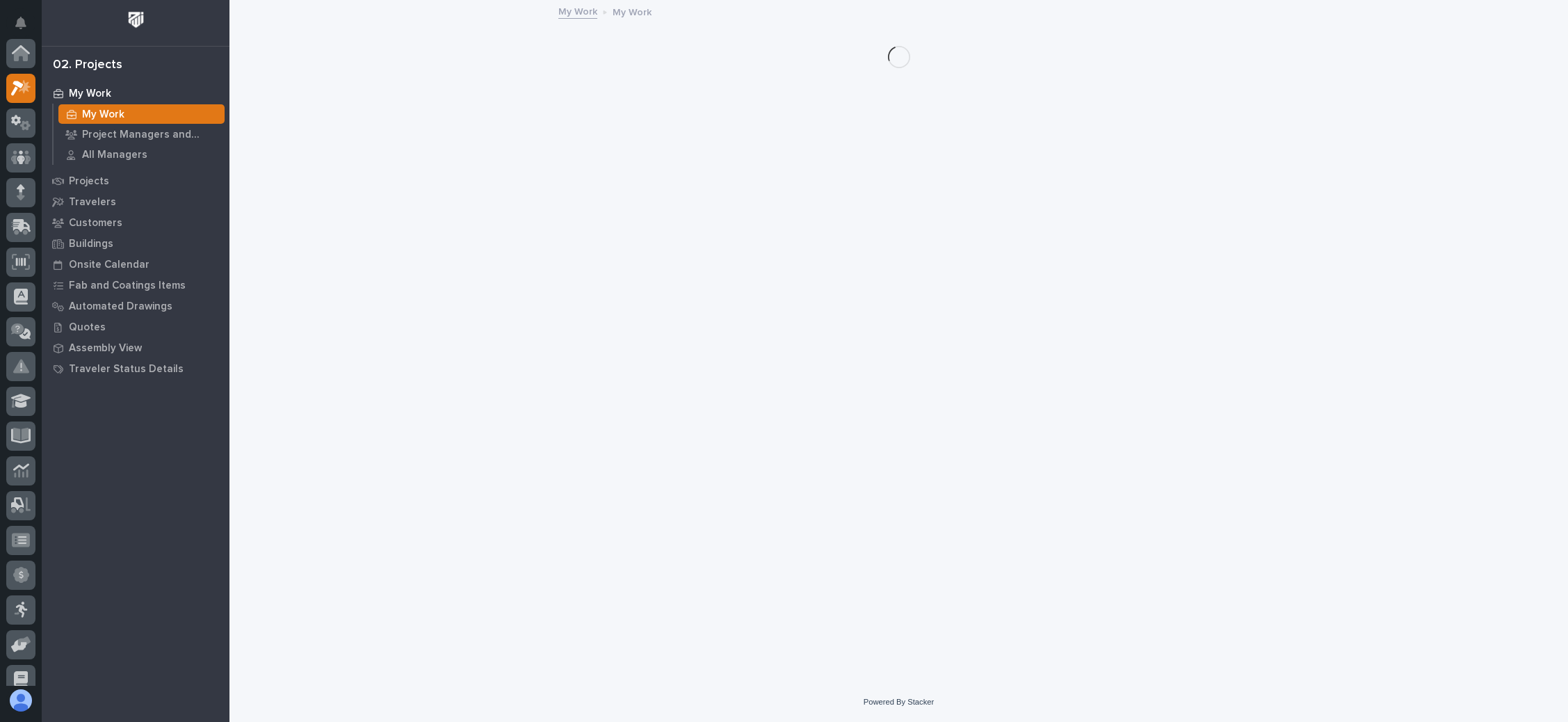
scroll to position [34, 0]
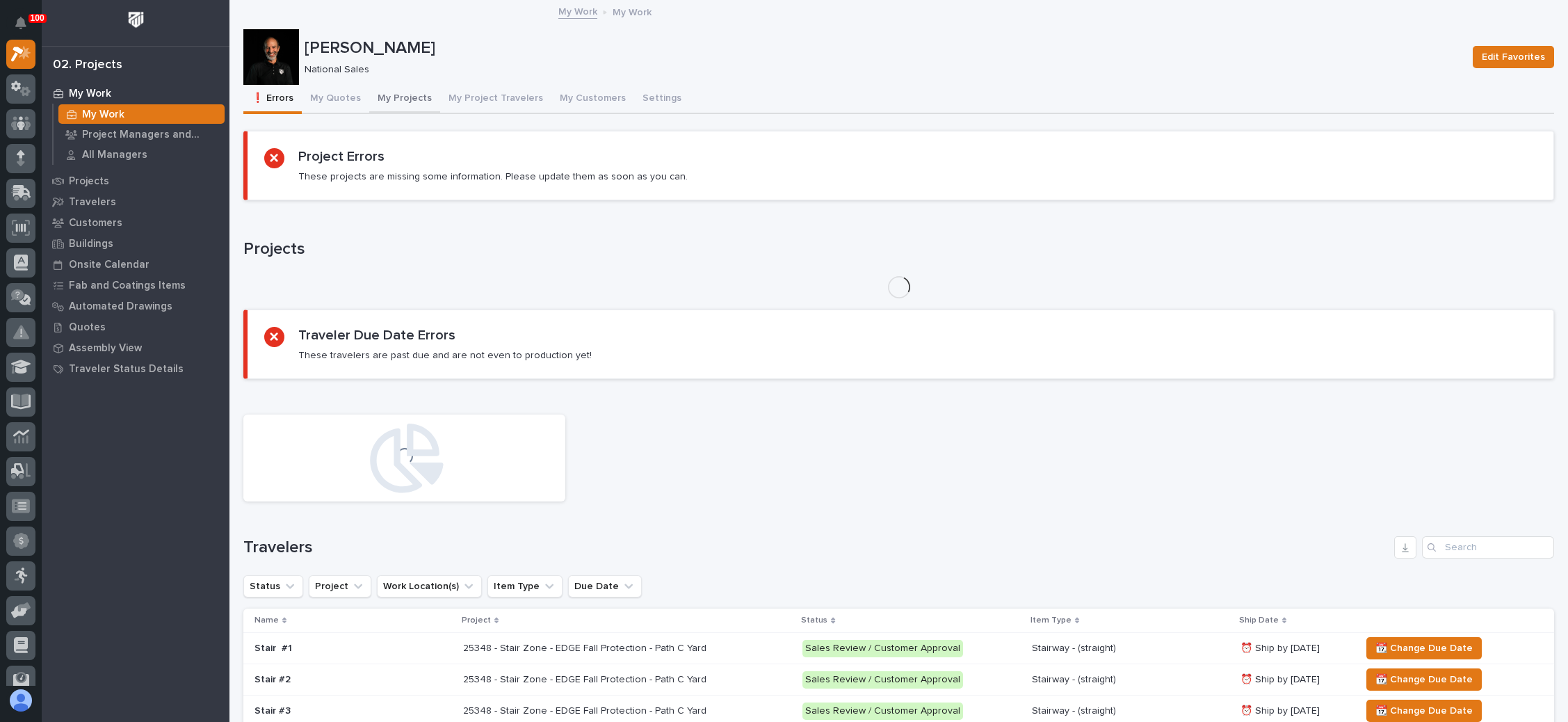
click at [404, 93] on button "My Projects" at bounding box center [404, 99] width 71 height 29
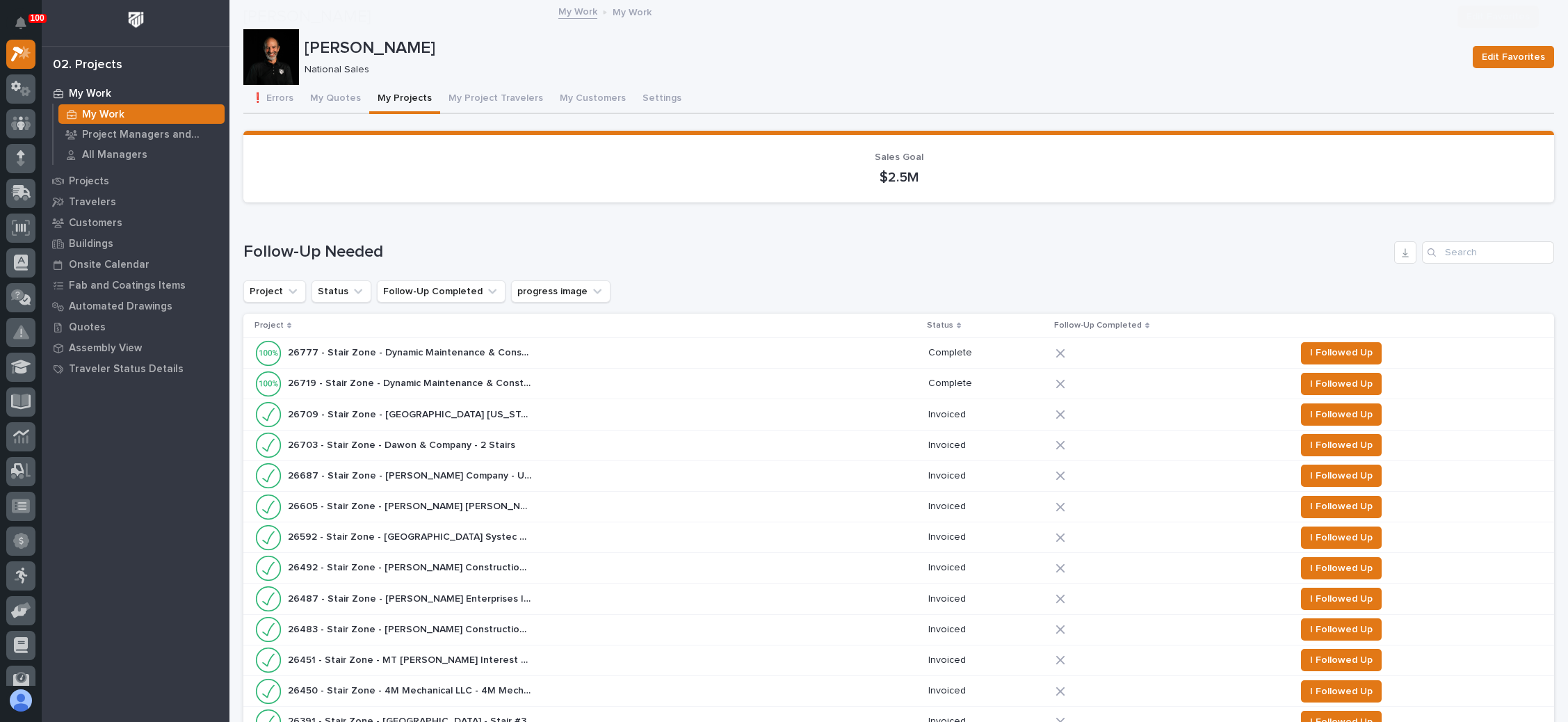
scroll to position [834, 0]
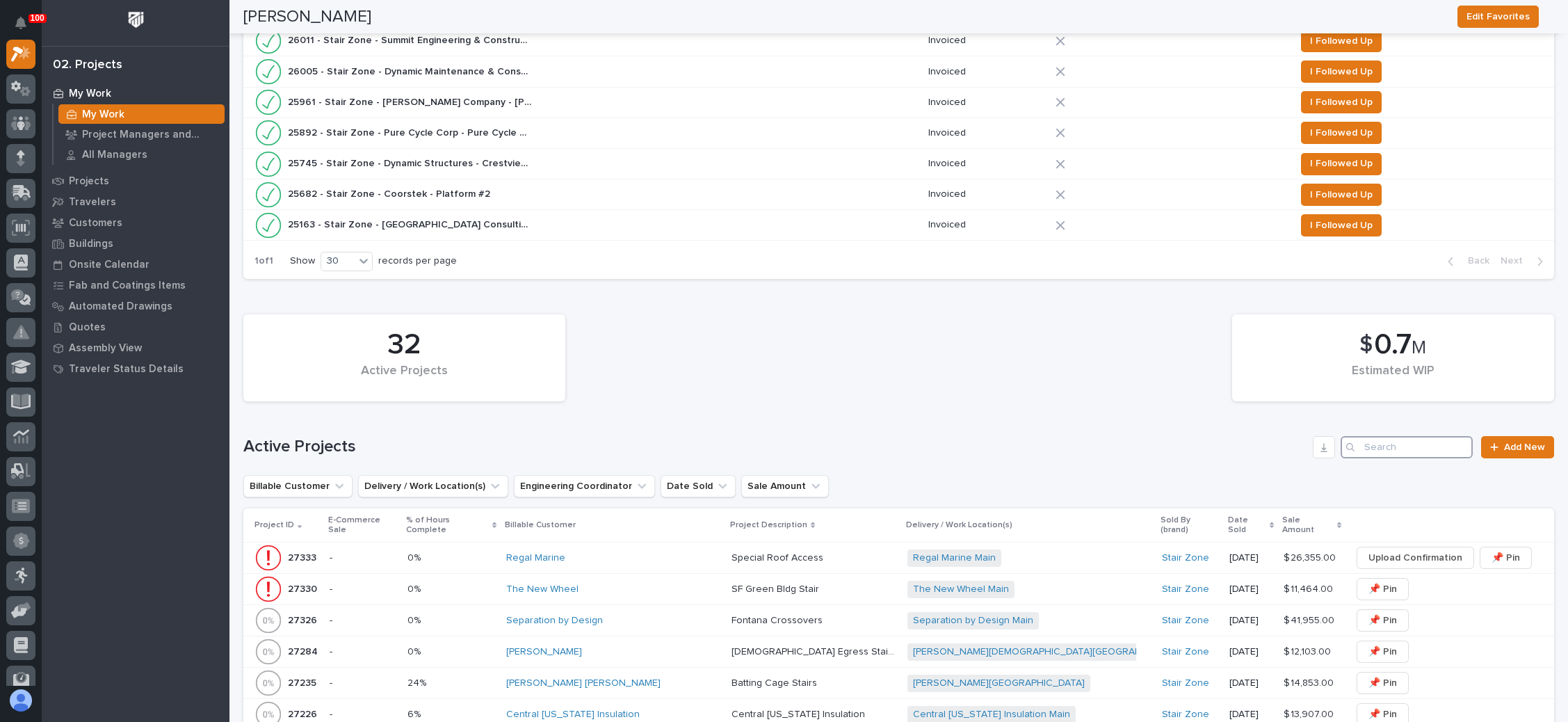
click at [1383, 441] on input "Search" at bounding box center [1406, 447] width 132 height 22
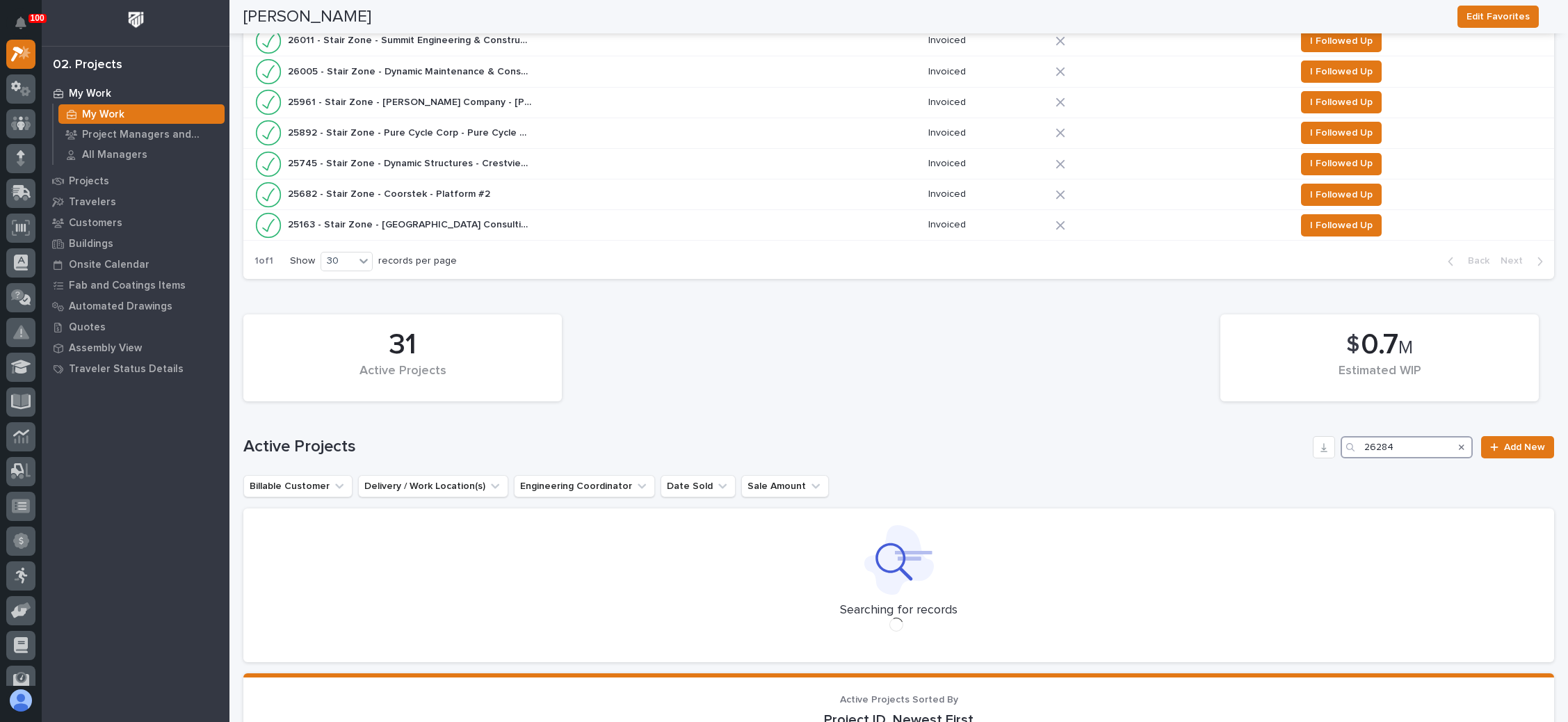
type input "26284"
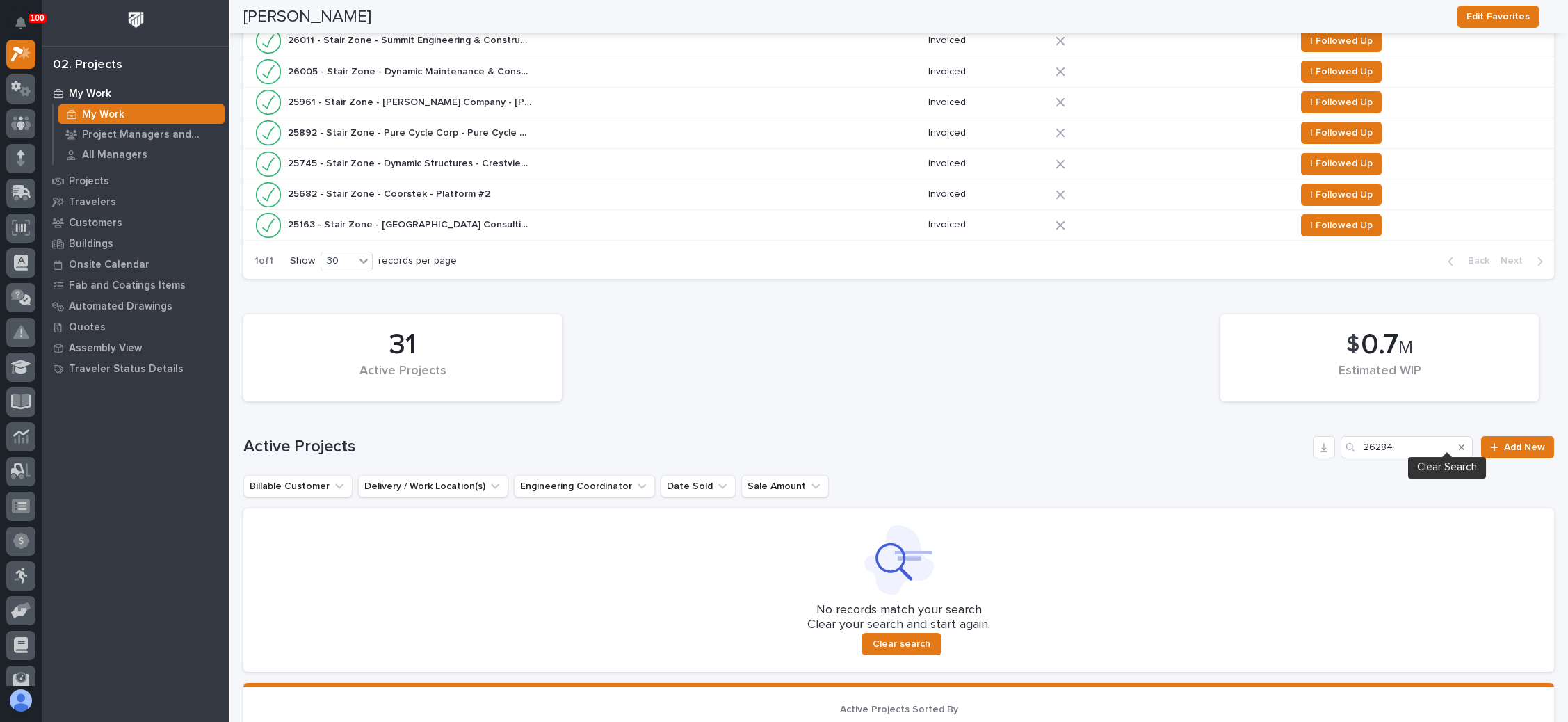
click at [1459, 443] on icon "Search" at bounding box center [1462, 447] width 5 height 8
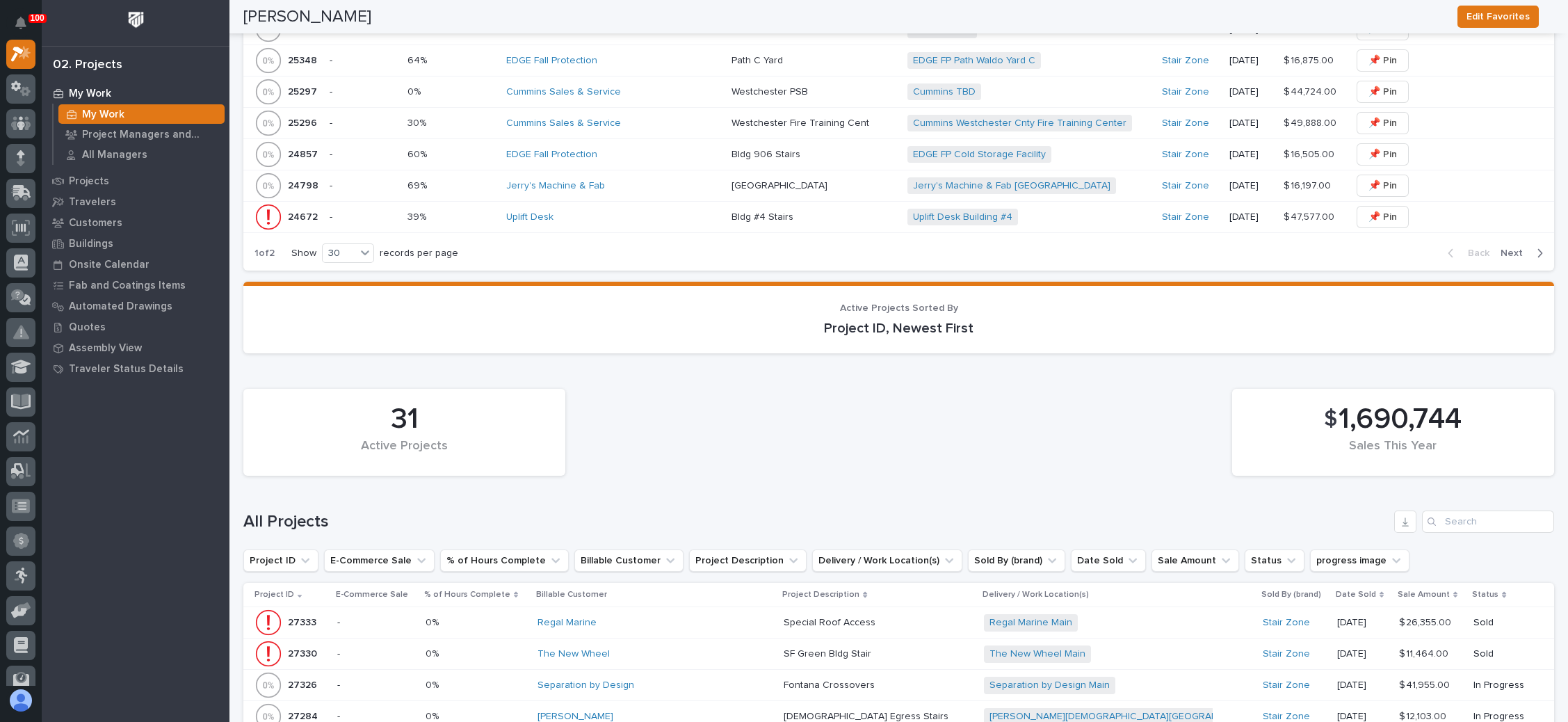
scroll to position [2187, 0]
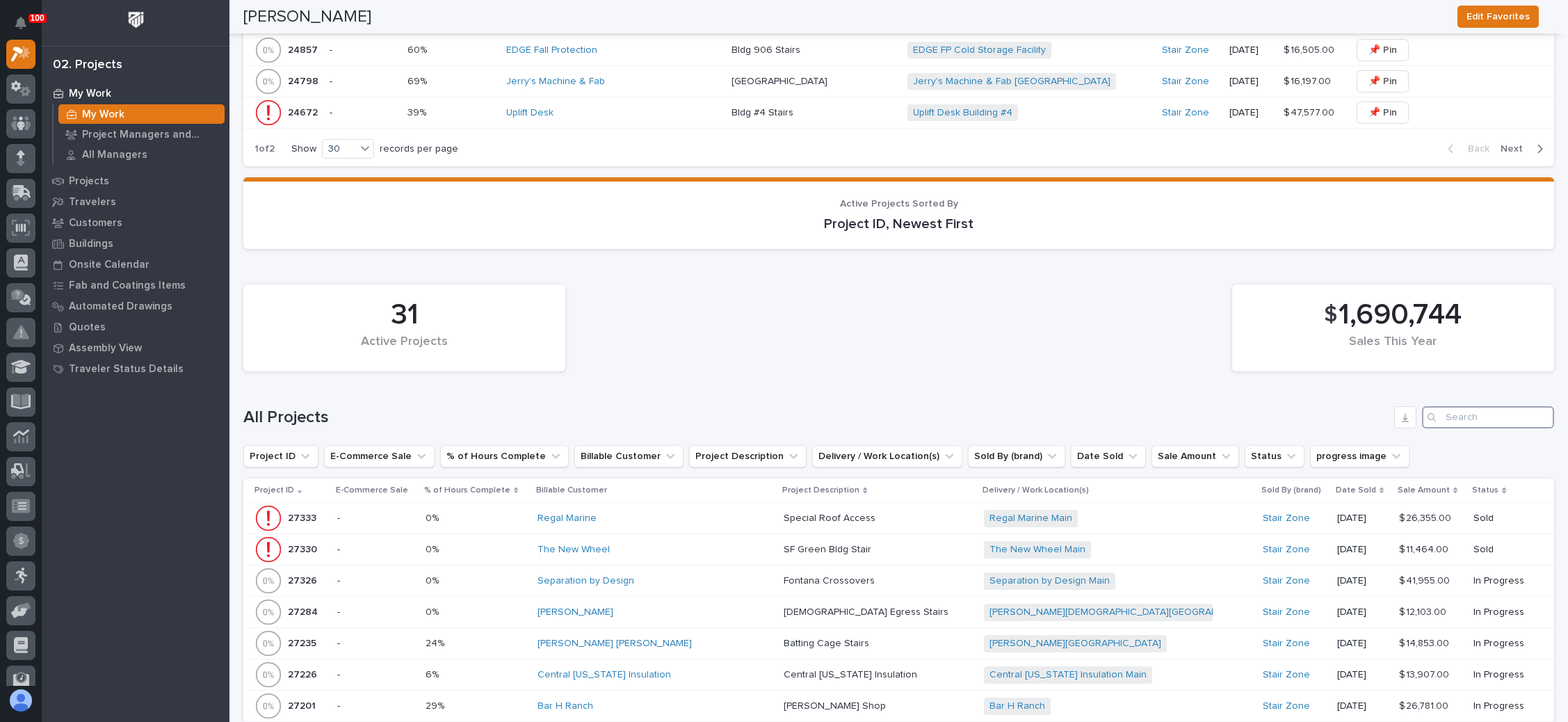
click at [1455, 406] on input "Search" at bounding box center [1488, 417] width 132 height 22
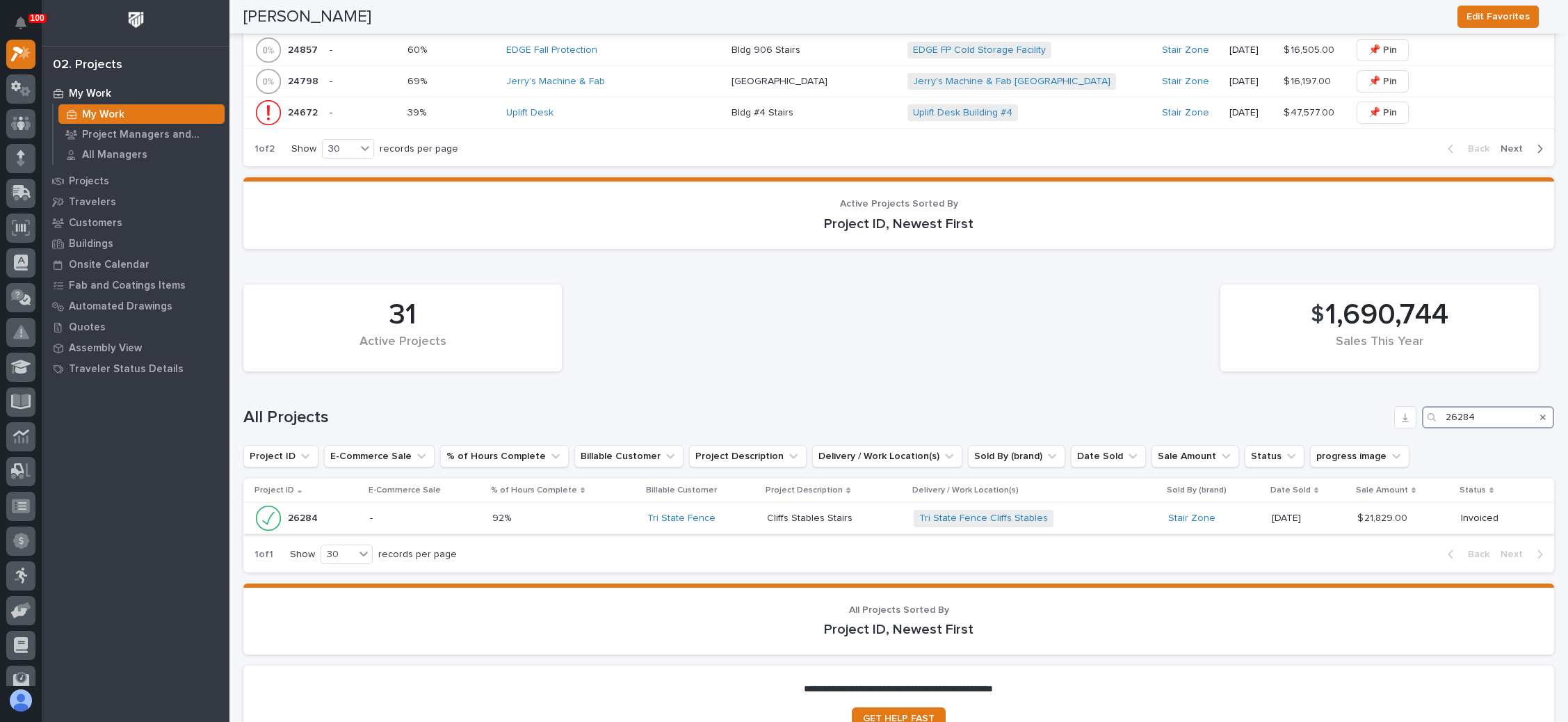
type input "26284"
click at [1114, 510] on div "Tri State Fence Cliffs Stables + 0" at bounding box center [1035, 518] width 243 height 17
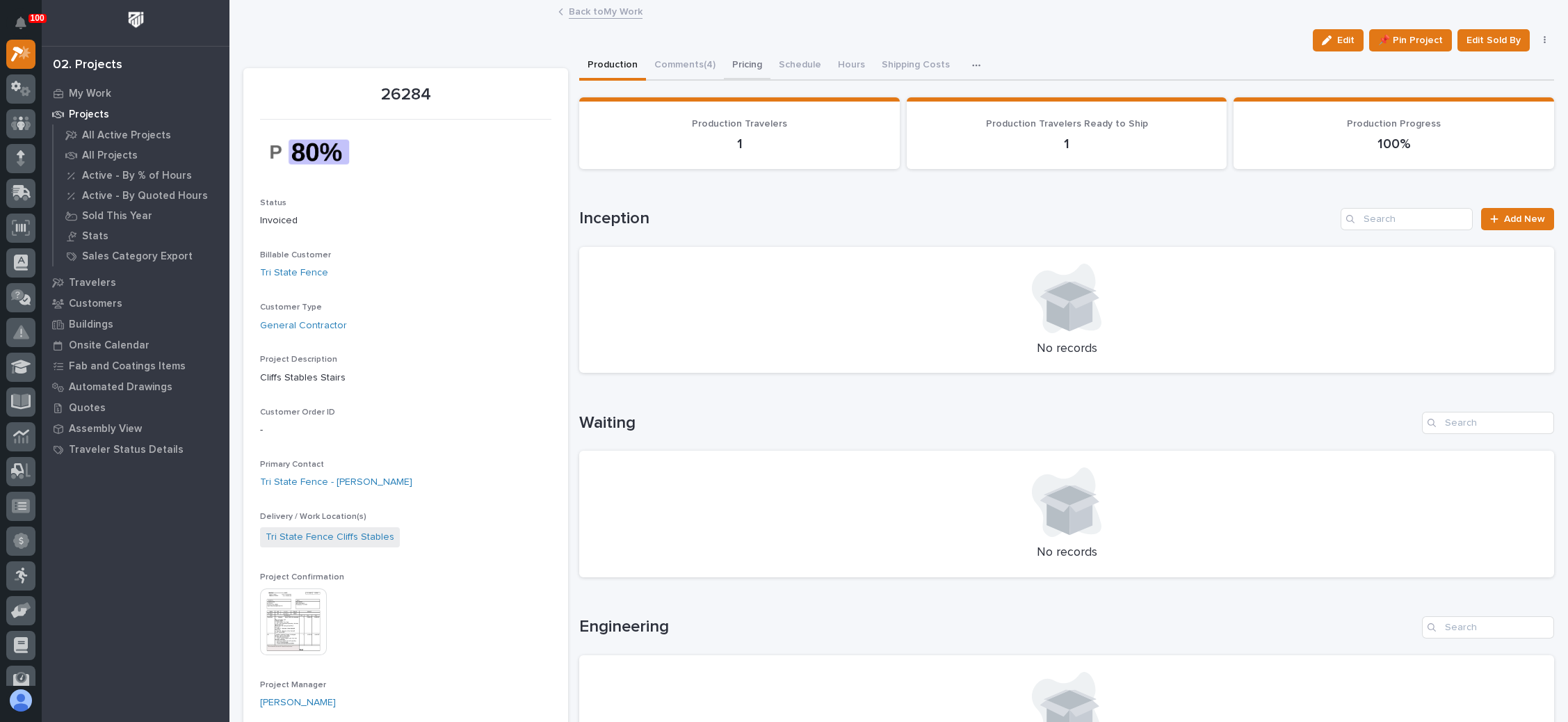
click at [748, 62] on button "Pricing" at bounding box center [747, 66] width 47 height 29
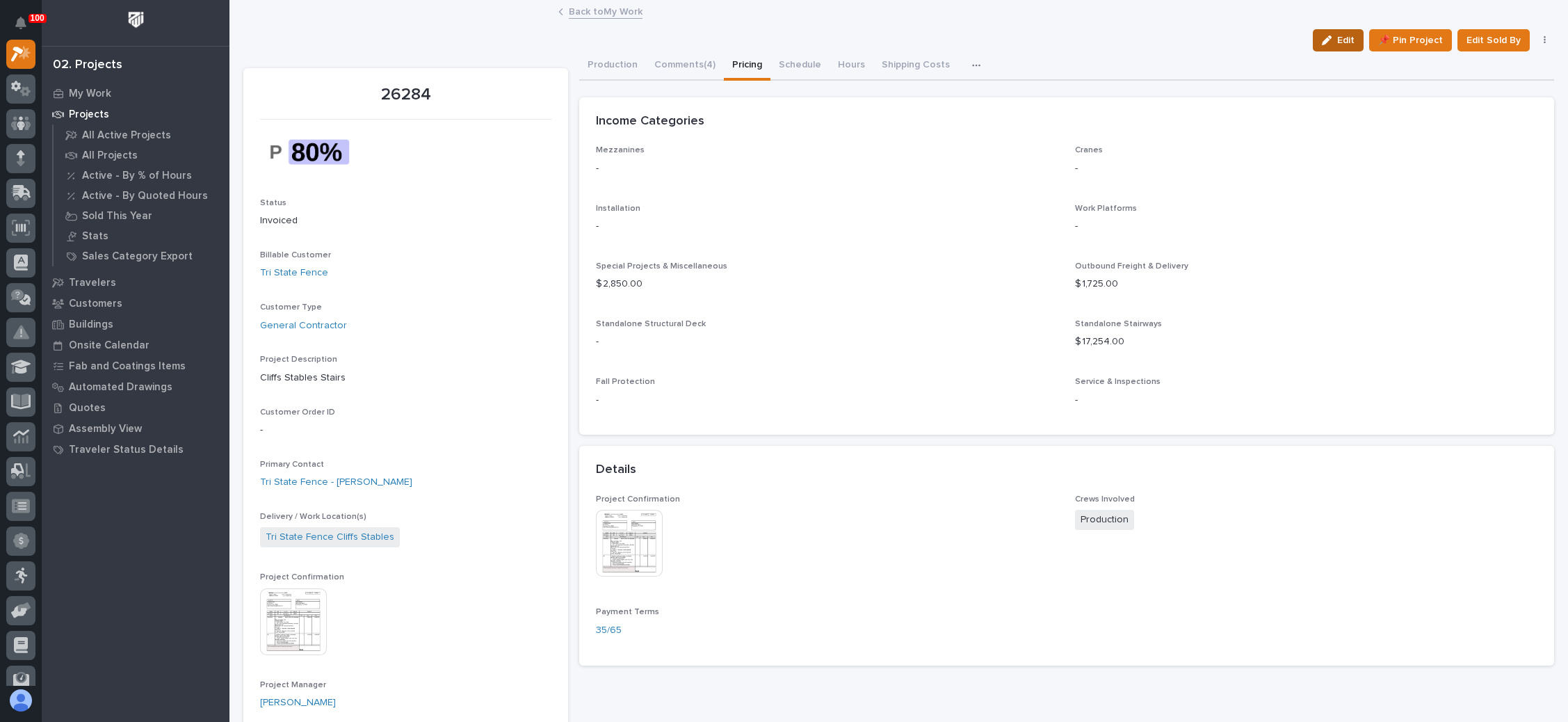
click at [1339, 42] on span "Edit" at bounding box center [1345, 40] width 17 height 13
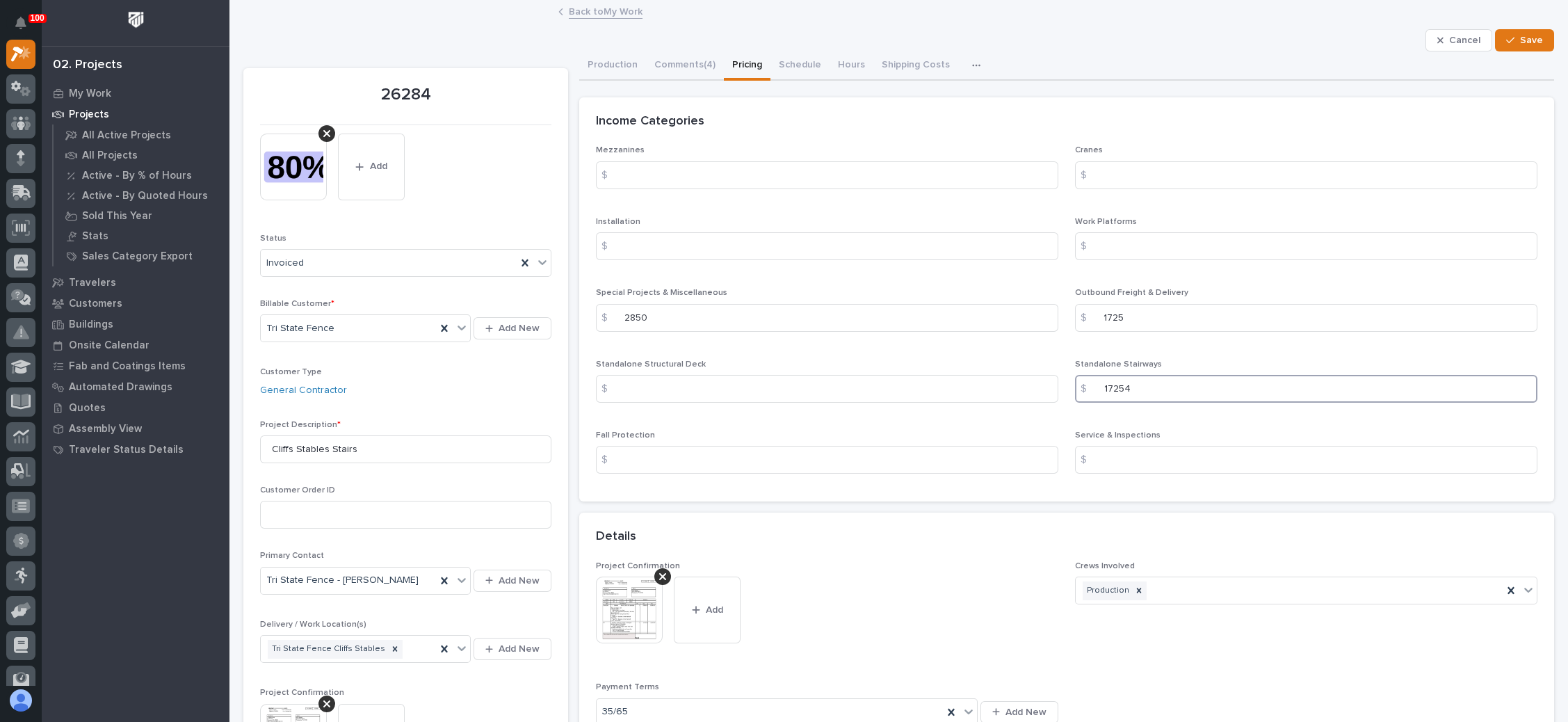
drag, startPoint x: 1131, startPoint y: 390, endPoint x: 1079, endPoint y: 394, distance: 52.2
click at [1079, 394] on div "$ 17254" at bounding box center [1306, 388] width 462 height 28
type input "20104"
click at [1506, 42] on icon "button" at bounding box center [1510, 40] width 8 height 10
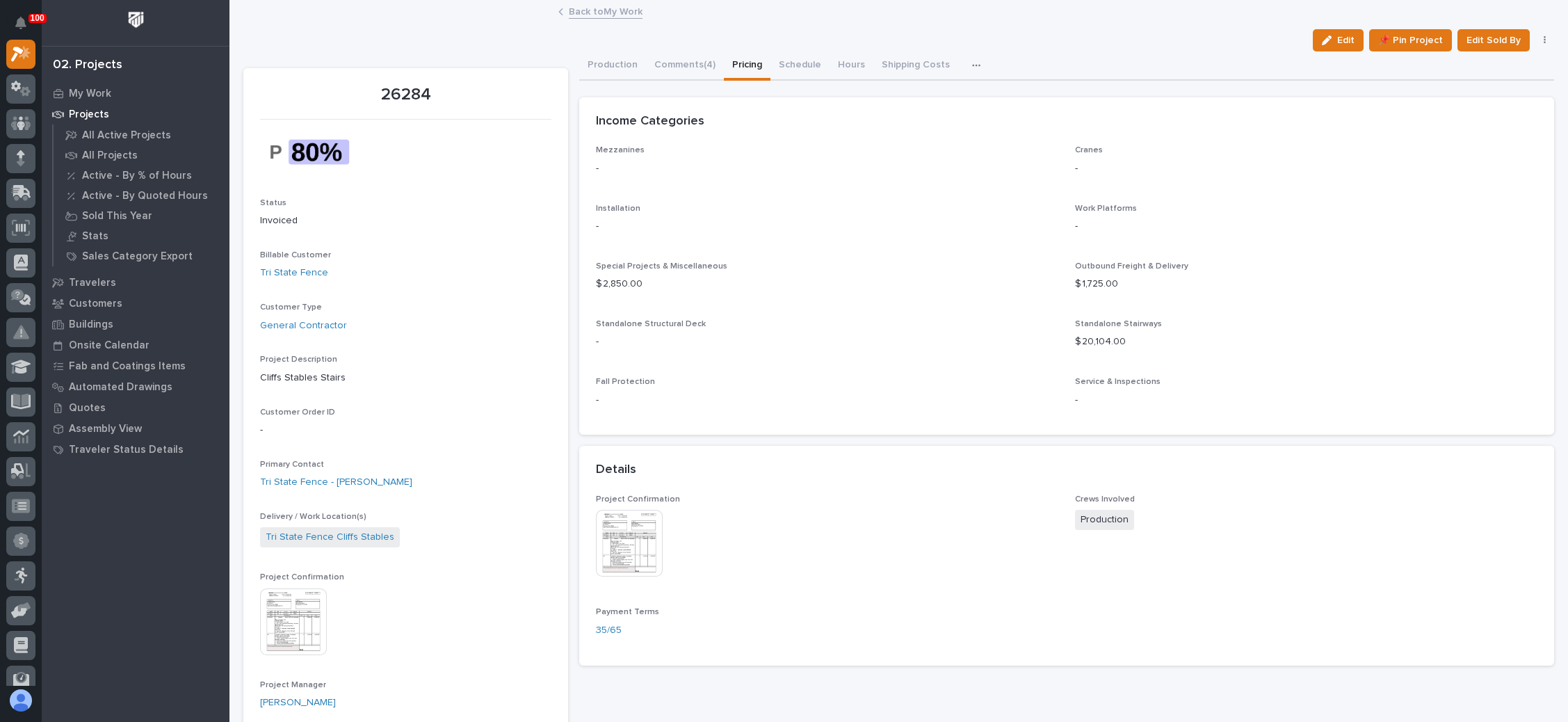
click at [613, 13] on link "Back to My Work" at bounding box center [605, 10] width 74 height 16
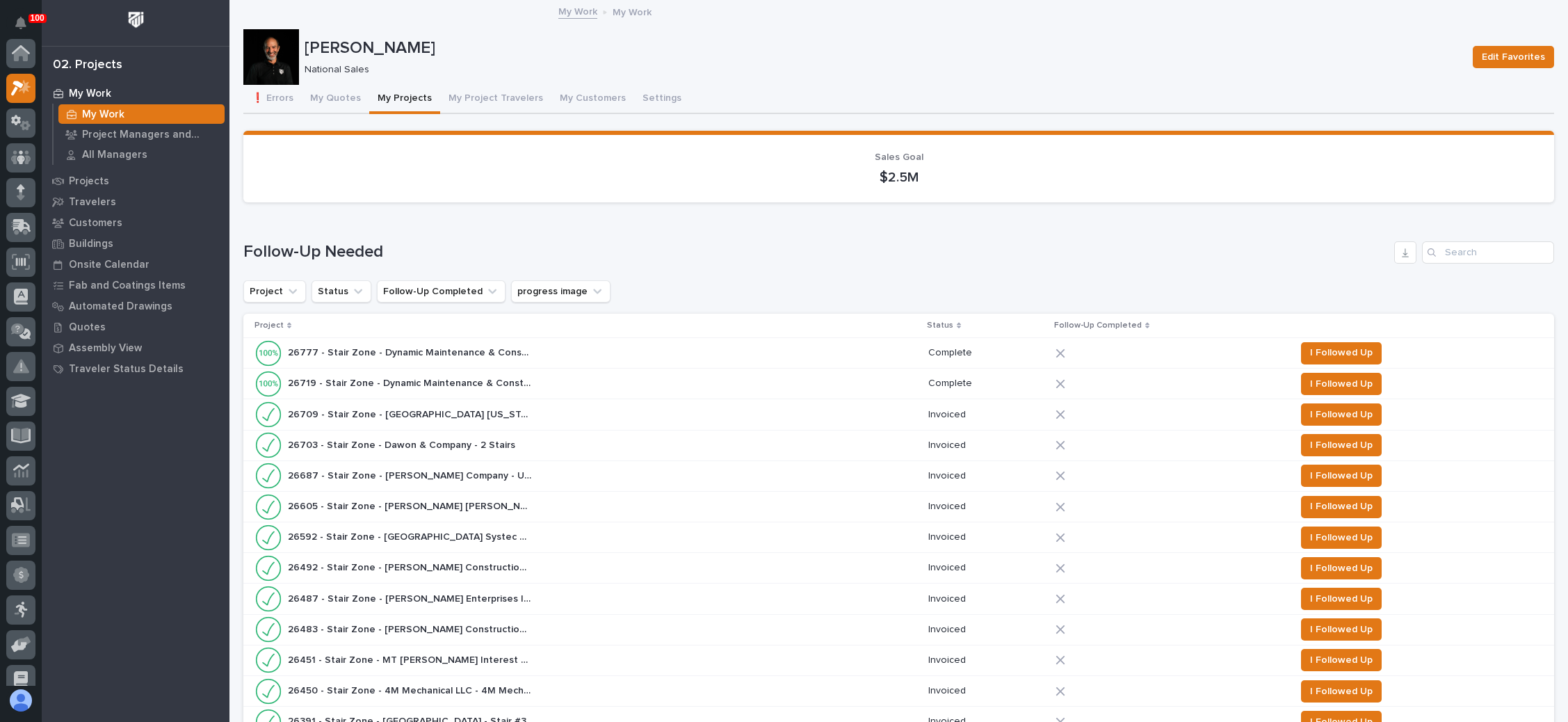
scroll to position [34, 0]
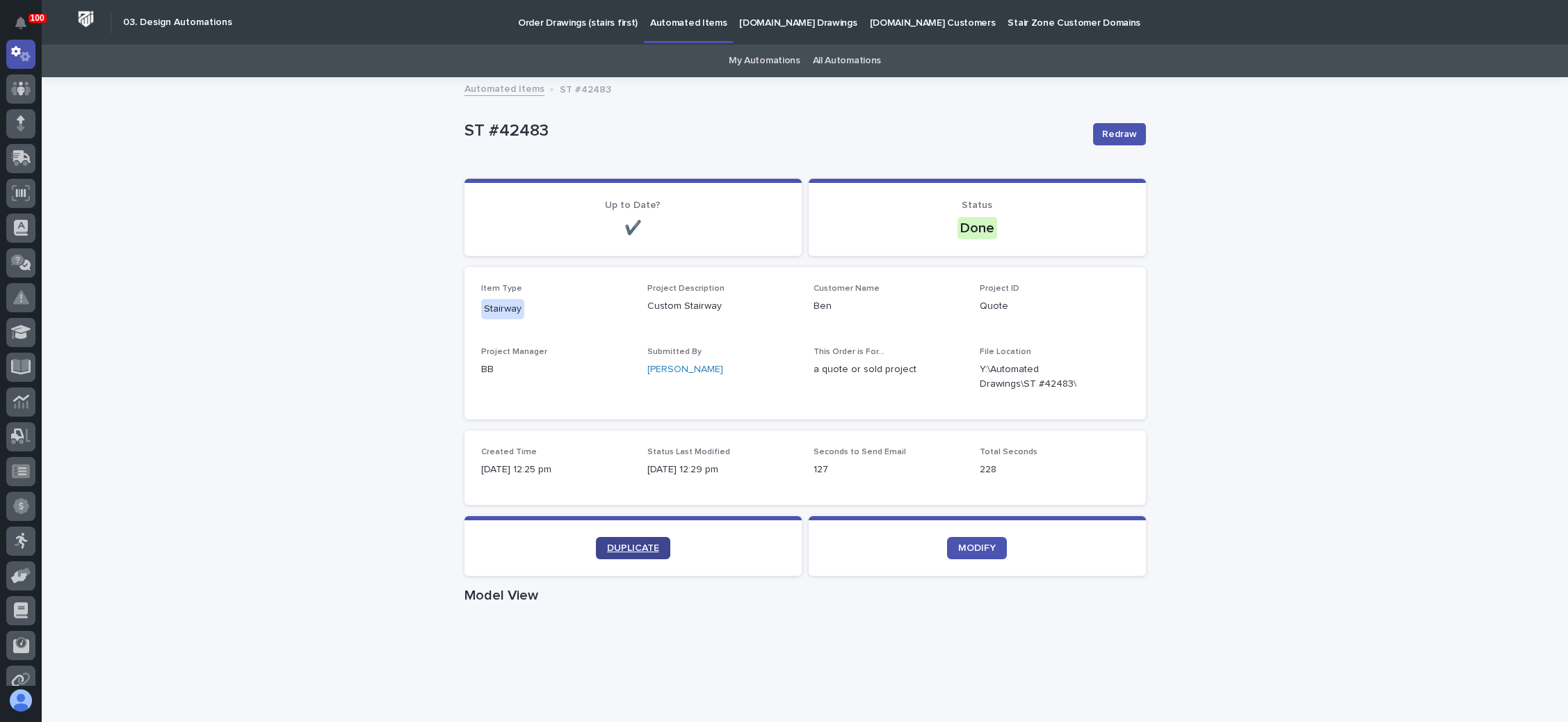
click at [640, 546] on span "DUPLICATE" at bounding box center [633, 547] width 52 height 10
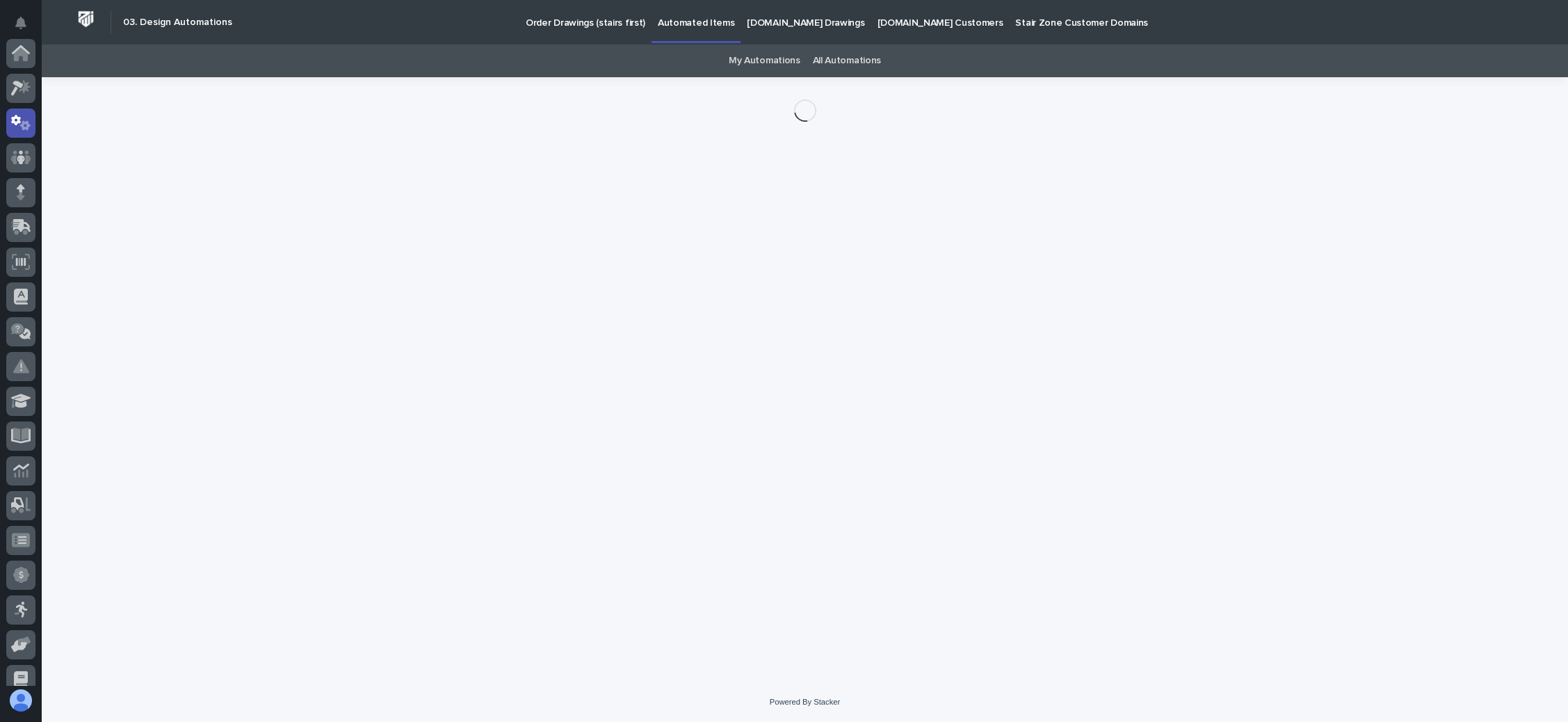
scroll to position [68, 0]
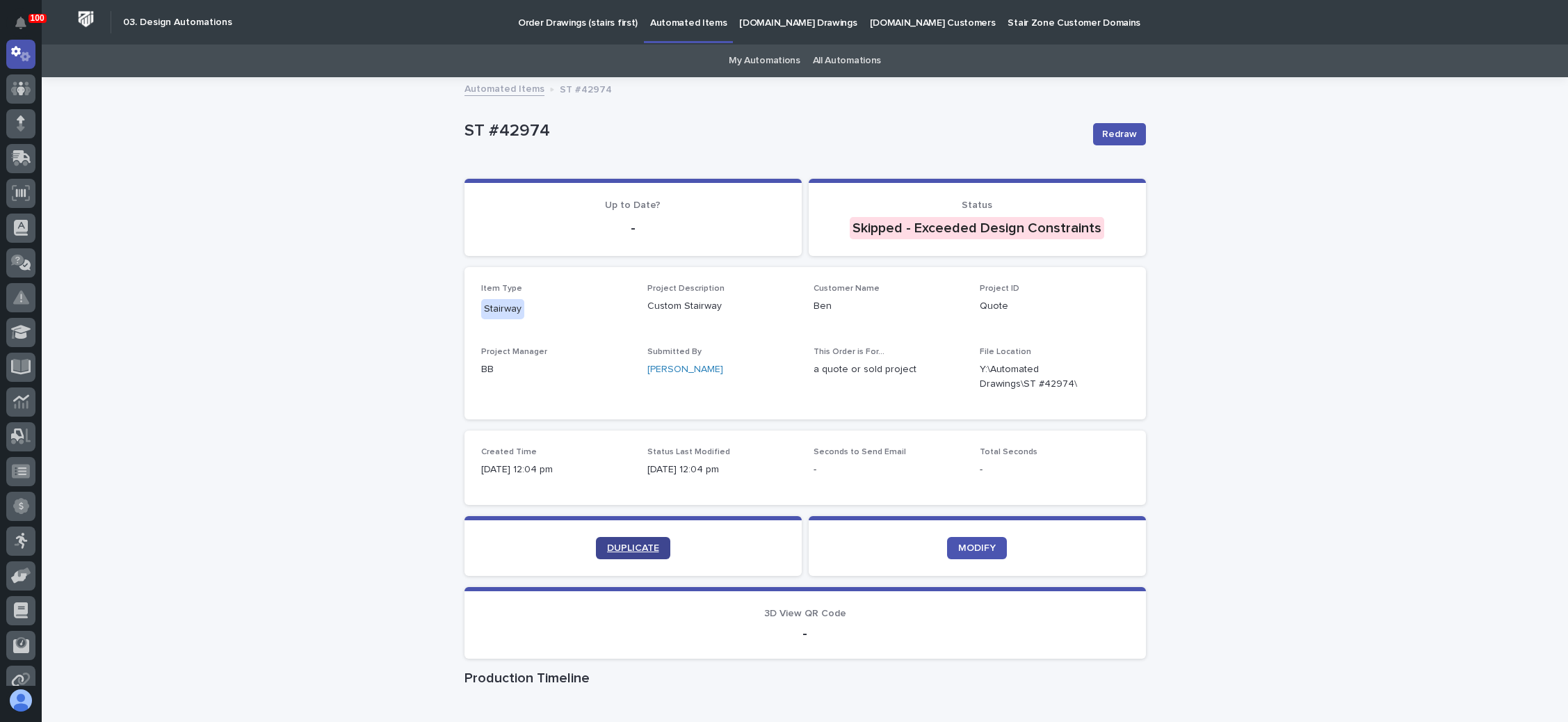
click at [607, 544] on span "DUPLICATE" at bounding box center [633, 547] width 52 height 10
